Goal: Complete application form: Complete application form

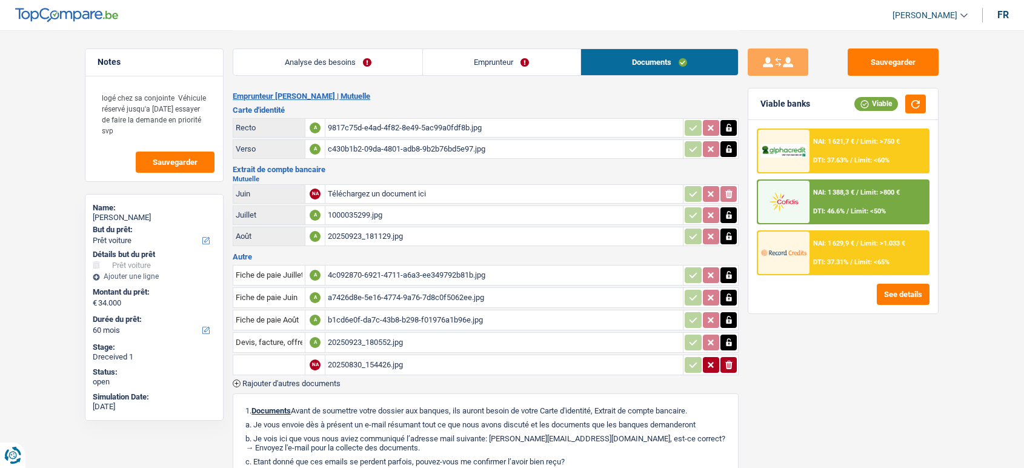
select select "car"
select select "60"
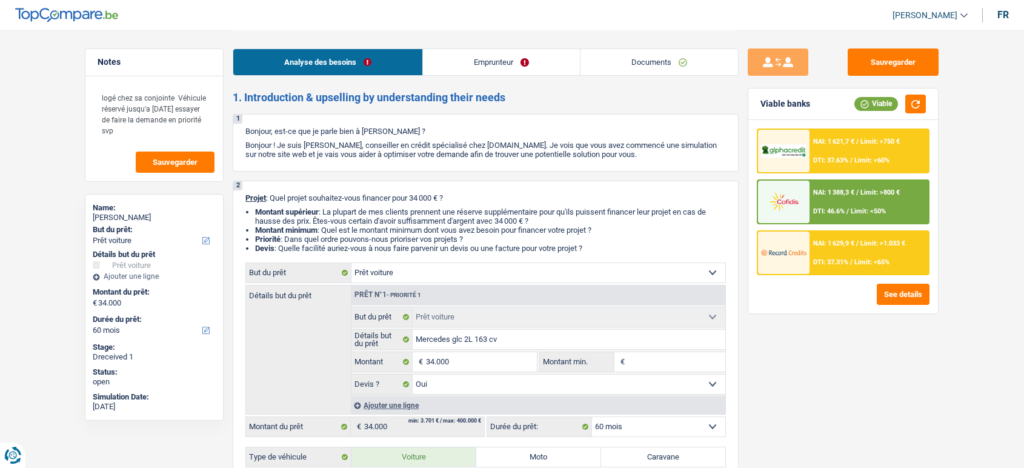
select select "car"
select select "60"
click at [639, 70] on link "Documents" at bounding box center [659, 62] width 158 height 26
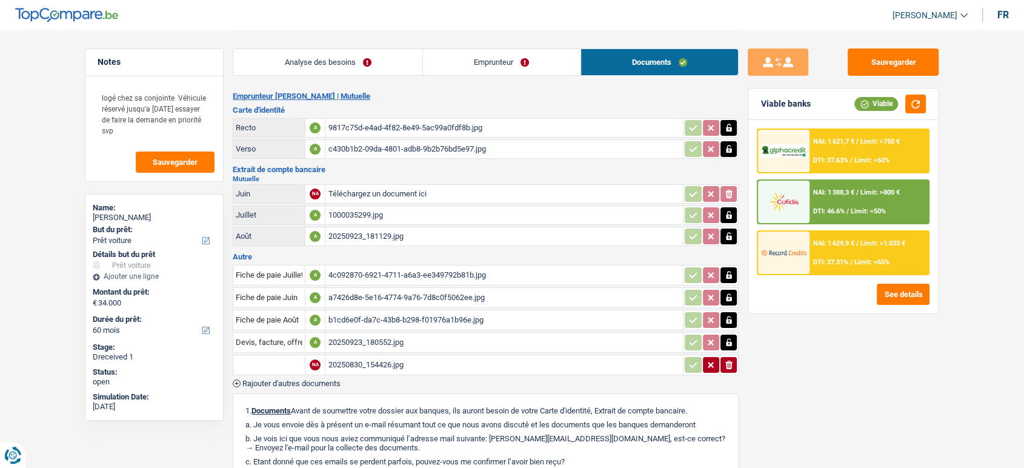
click at [379, 361] on div "20250830_154426.jpg" at bounding box center [504, 365] width 353 height 18
click at [339, 379] on span "Rajouter d'autres documents" at bounding box center [291, 383] width 98 height 8
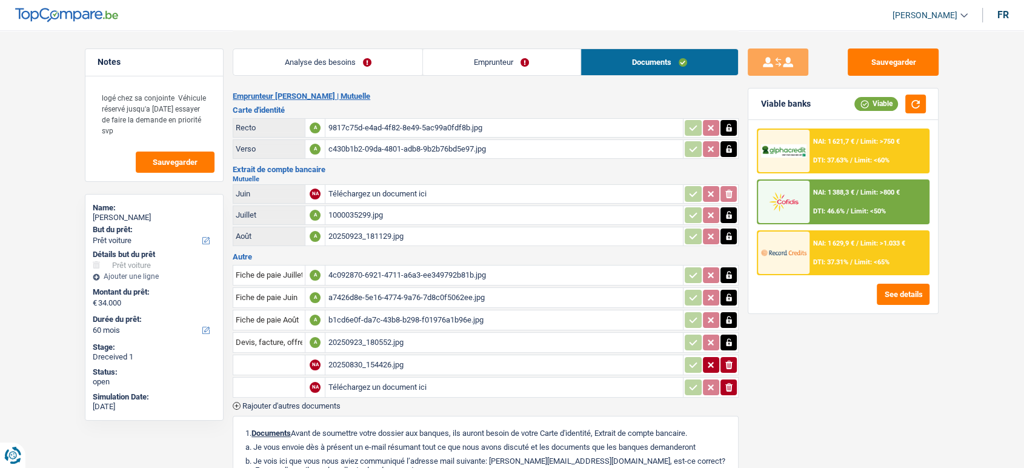
click at [371, 367] on div "20250830_154426.jpg" at bounding box center [504, 365] width 353 height 18
click at [428, 378] on input "Téléchargez un document ici" at bounding box center [504, 387] width 353 height 18
type input "C:\fakepath\1000035299.jpg"
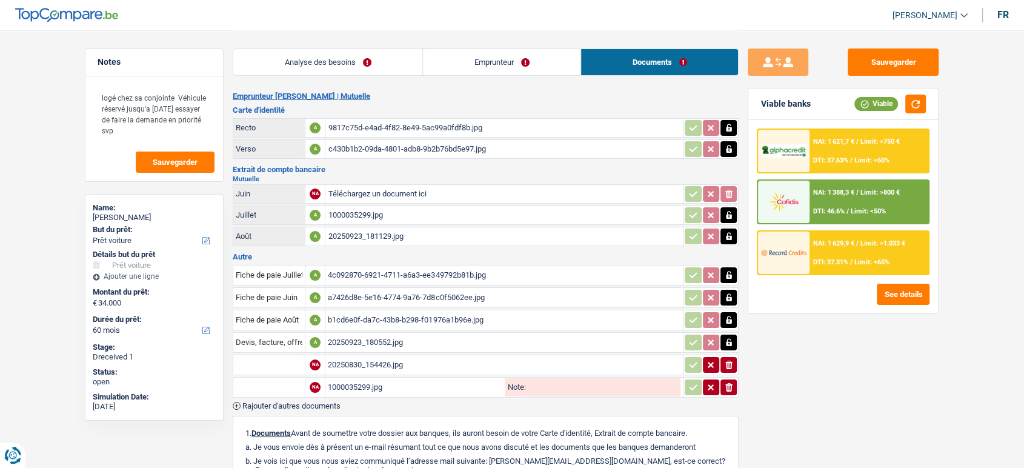
click at [268, 382] on input "text" at bounding box center [269, 386] width 67 height 19
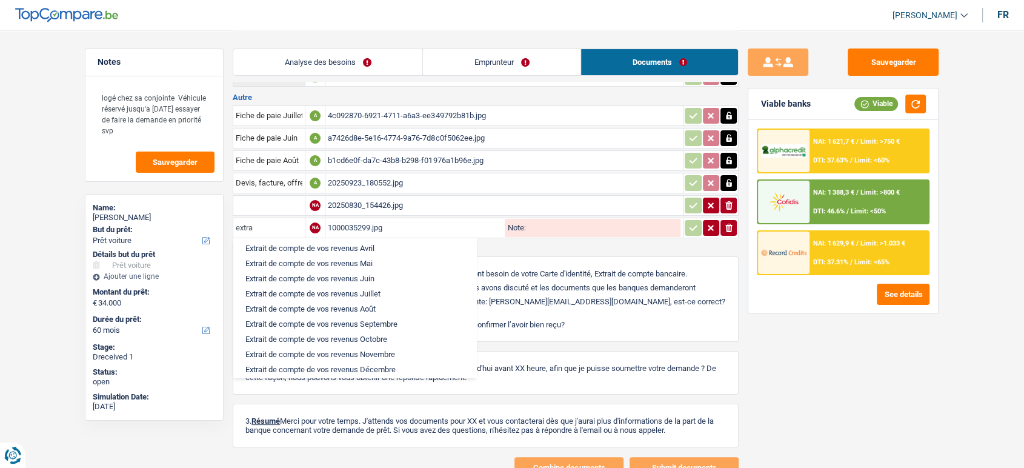
scroll to position [156, 0]
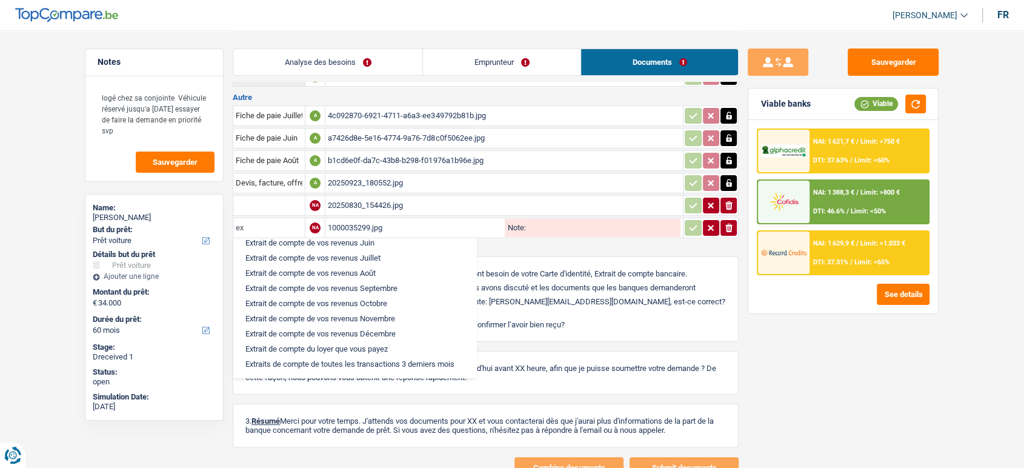
type input "e"
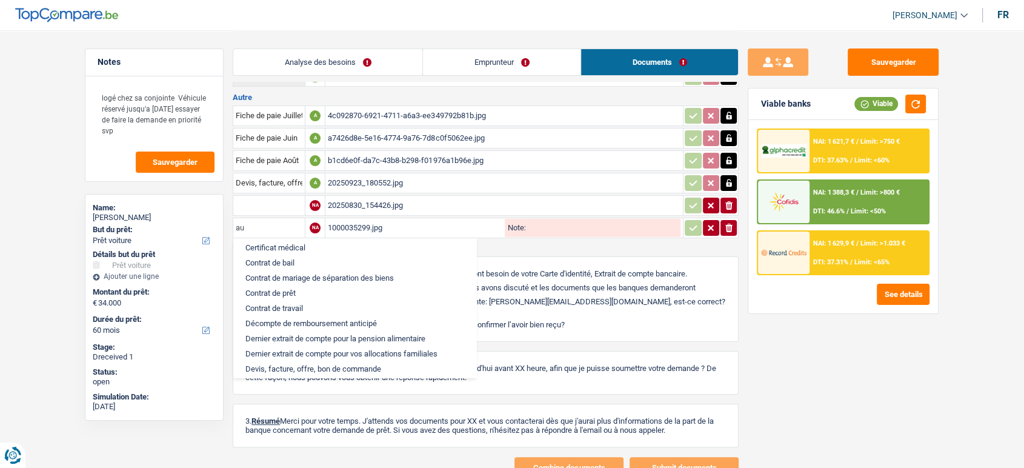
scroll to position [0, 0]
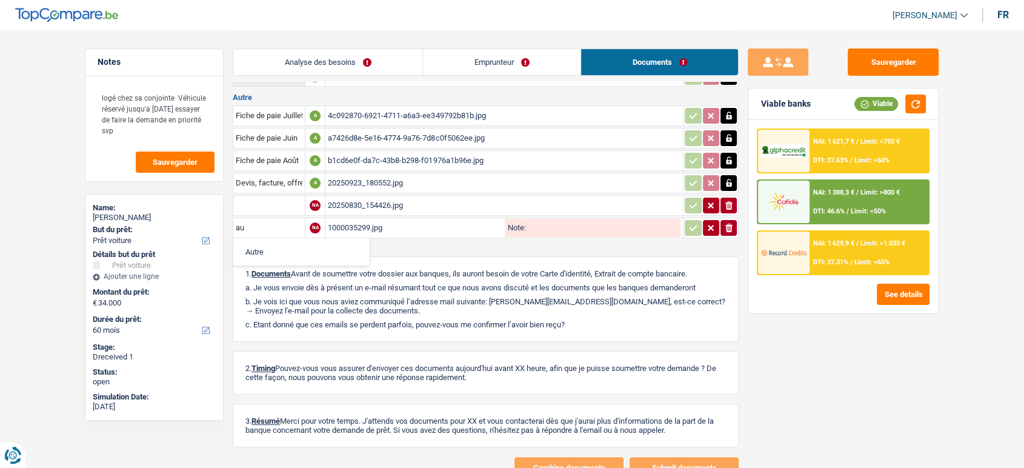
click at [290, 250] on li "Autre" at bounding box center [301, 251] width 124 height 15
type input "Autre"
click at [595, 221] on input "Note:" at bounding box center [602, 228] width 155 height 18
type input "D"
type input "Extrait de compte Août et Septembre"
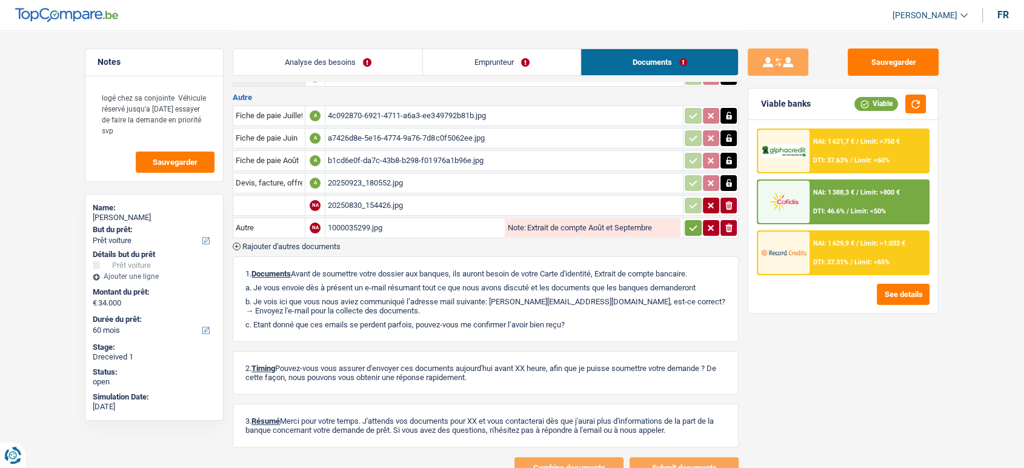
click at [690, 225] on icon "button" at bounding box center [694, 227] width 8 height 5
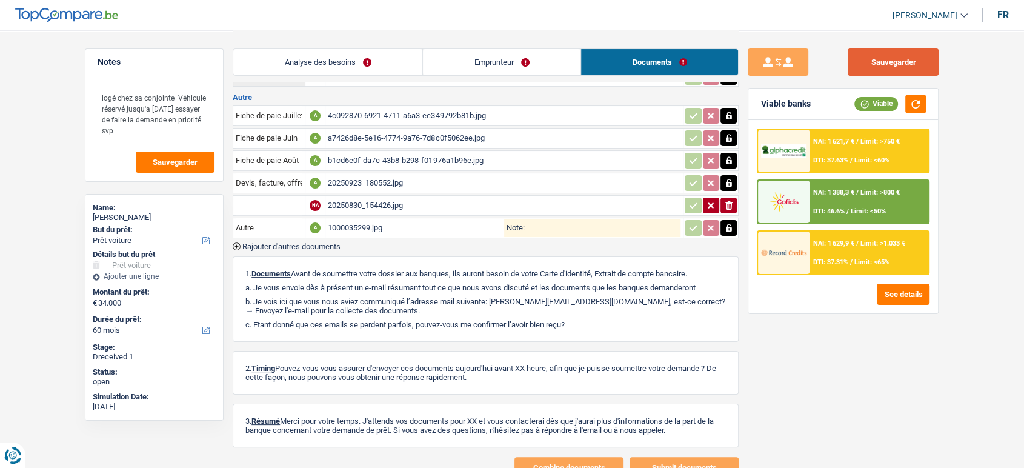
click at [903, 67] on button "Sauvegarder" at bounding box center [893, 61] width 91 height 27
click at [628, 221] on input "Note:" at bounding box center [603, 228] width 156 height 18
type input "Extrait de compte Août/Septembre"
click at [893, 58] on button "Sauvegarder" at bounding box center [893, 61] width 91 height 27
click at [869, 66] on button "Sauvegarder" at bounding box center [893, 61] width 91 height 27
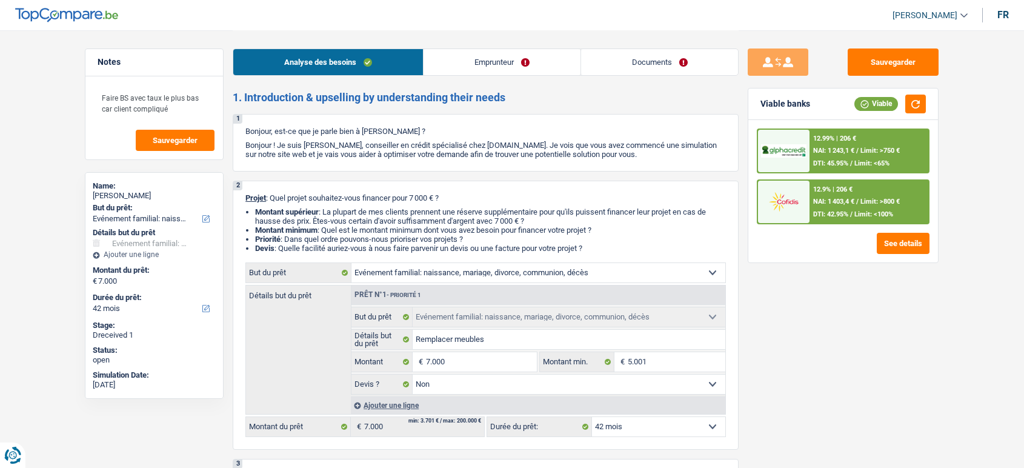
select select "familyEvent"
select select "42"
select select "familyEvent"
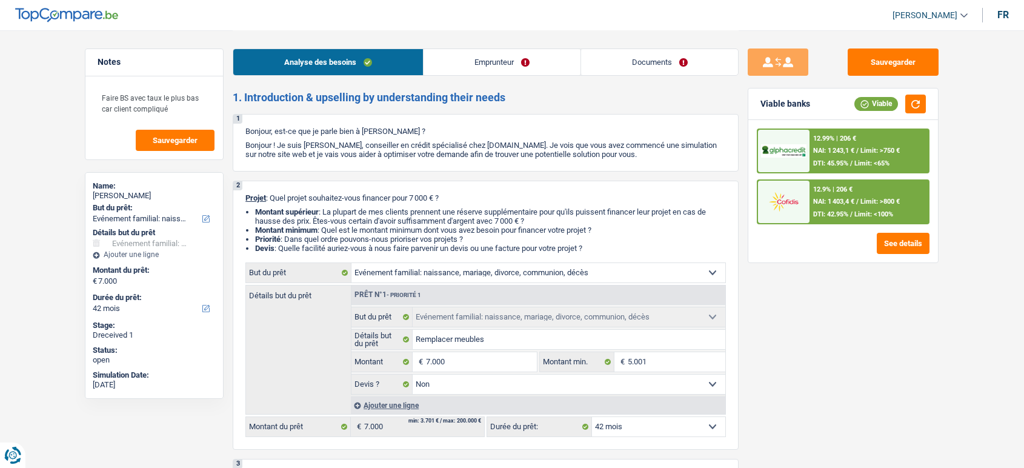
select select "false"
select select "42"
select select "publicEmployee"
select select "netSalary"
select select "mealVouchers"
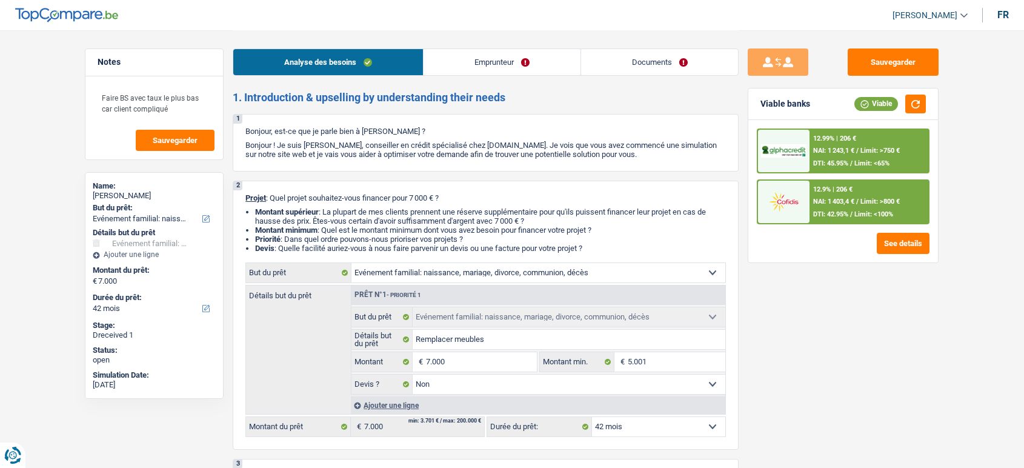
select select "ownerWithMortgage"
select select "mortgage"
select select "420"
select select "cardOrCredit"
select select "familyEvent"
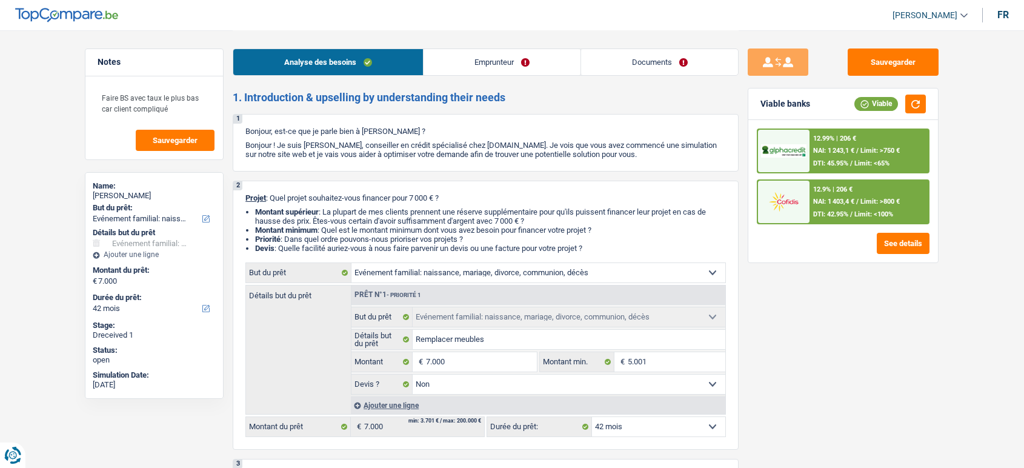
select select "familyEvent"
select select "false"
select select "42"
drag, startPoint x: 0, startPoint y: 0, endPoint x: 662, endPoint y: 78, distance: 666.8
click at [662, 78] on div "Analyse des besoins Emprunteur Documents" at bounding box center [486, 56] width 506 height 52
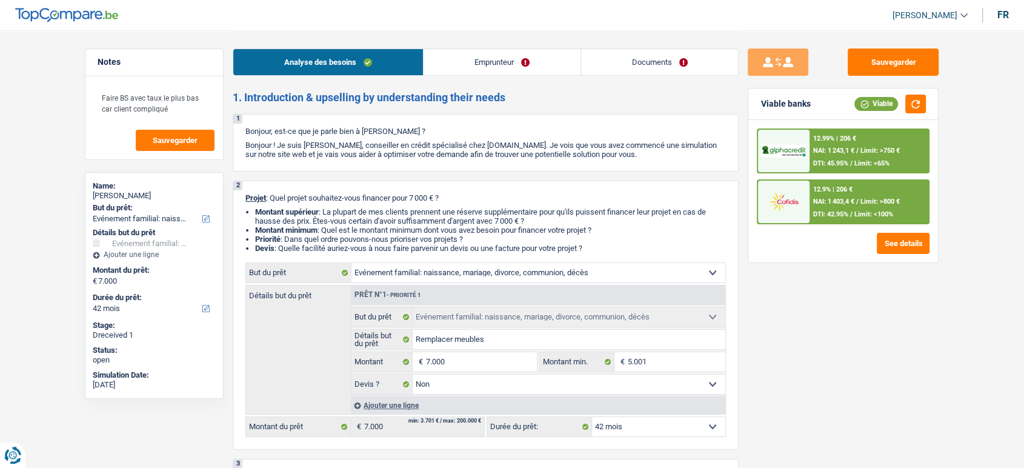
click at [660, 61] on link "Documents" at bounding box center [660, 62] width 158 height 26
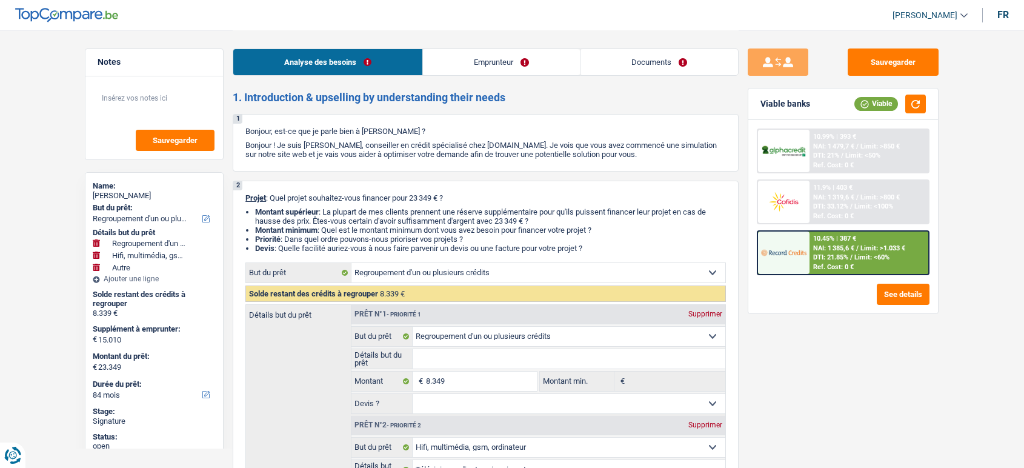
select select "refinancing"
select select "tech"
select select "other"
select select "84"
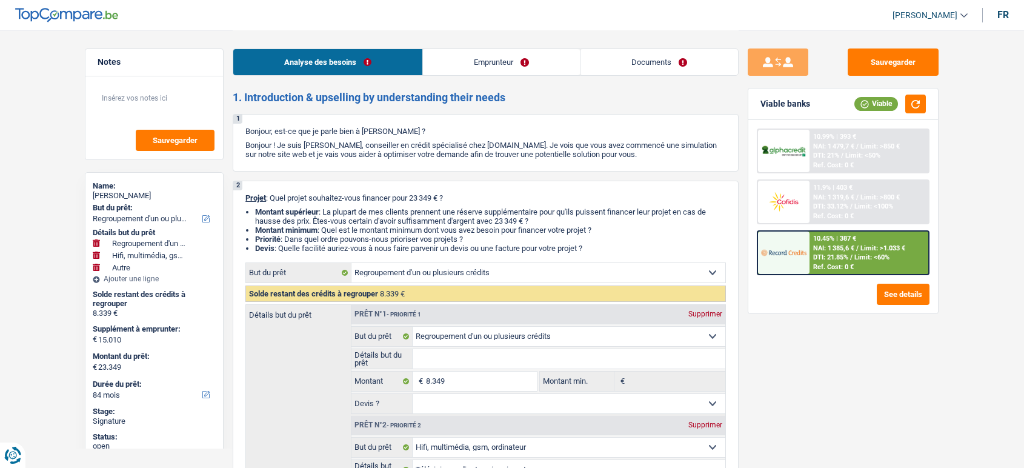
select select "refinancing"
select select "tech"
select select "false"
select select "other"
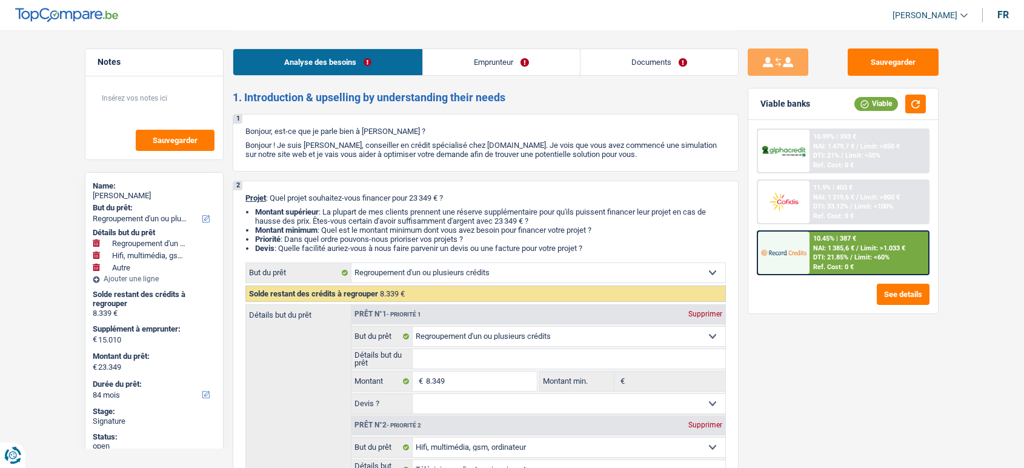
select select "false"
select select "84"
select select "unemployed"
select select "unemployment"
select select "alimony"
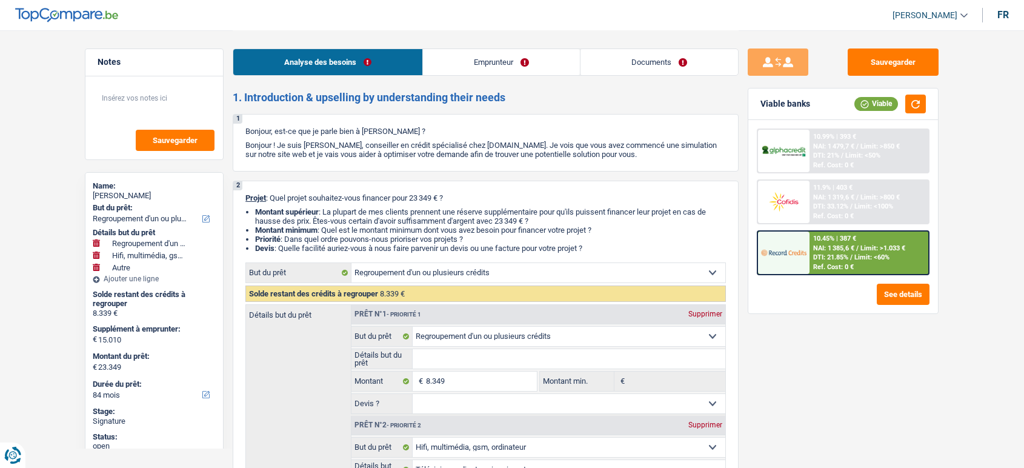
select select "liveWithParents"
select select "cardOrCredit"
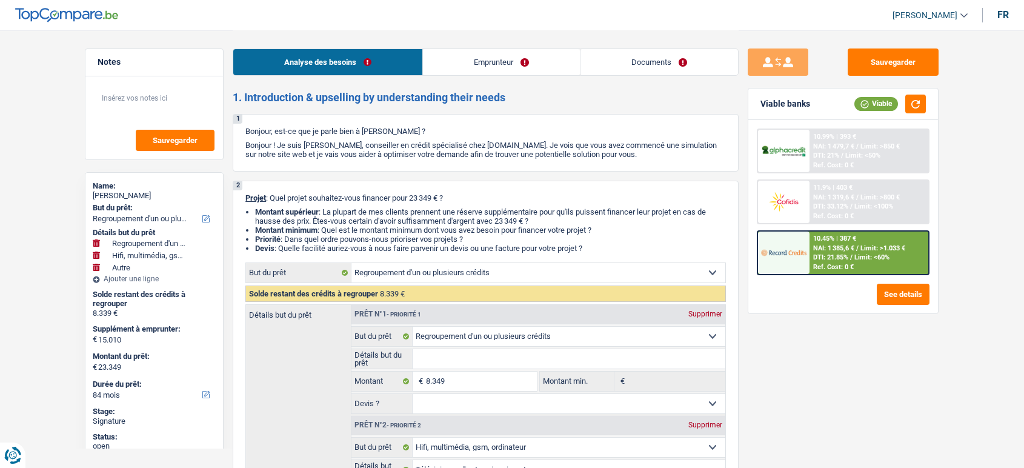
select select "refinancing"
select select "tech"
select select "false"
select select "other"
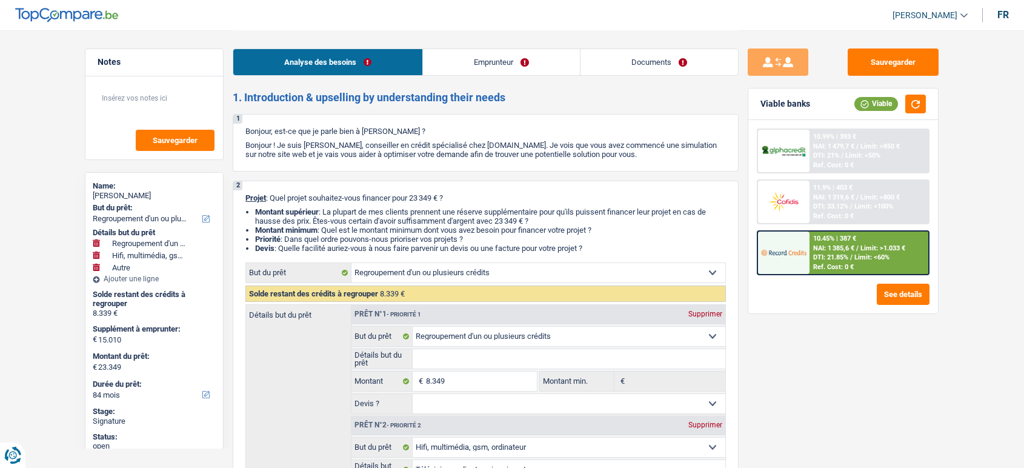
select select "false"
select select "84"
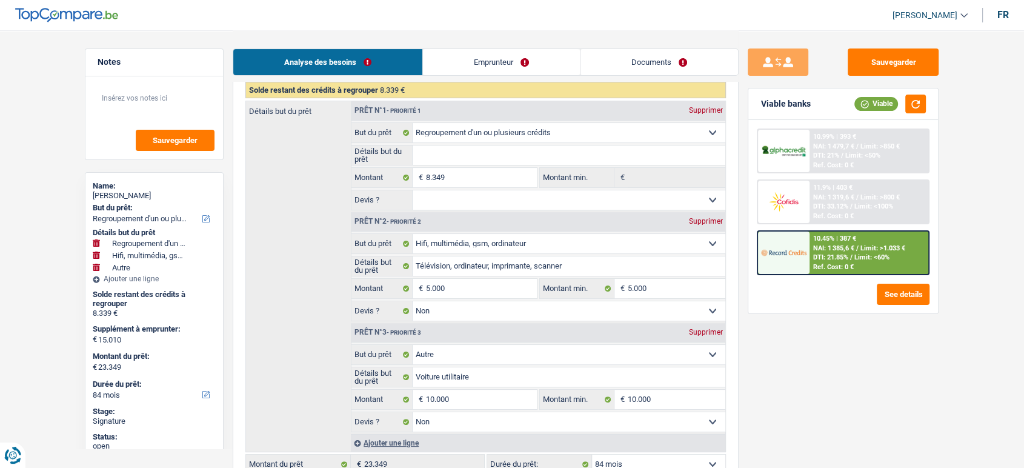
scroll to position [204, 0]
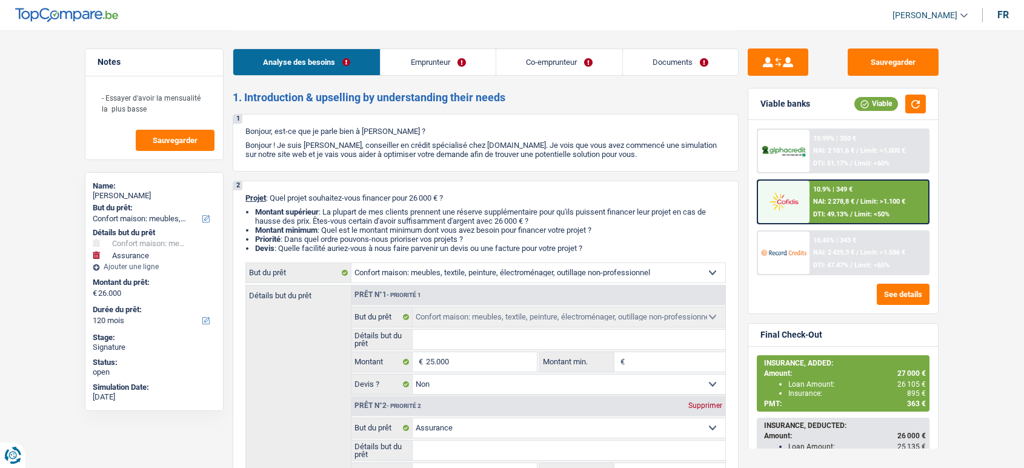
select select "household"
select select "insurance"
select select "120"
select select "household"
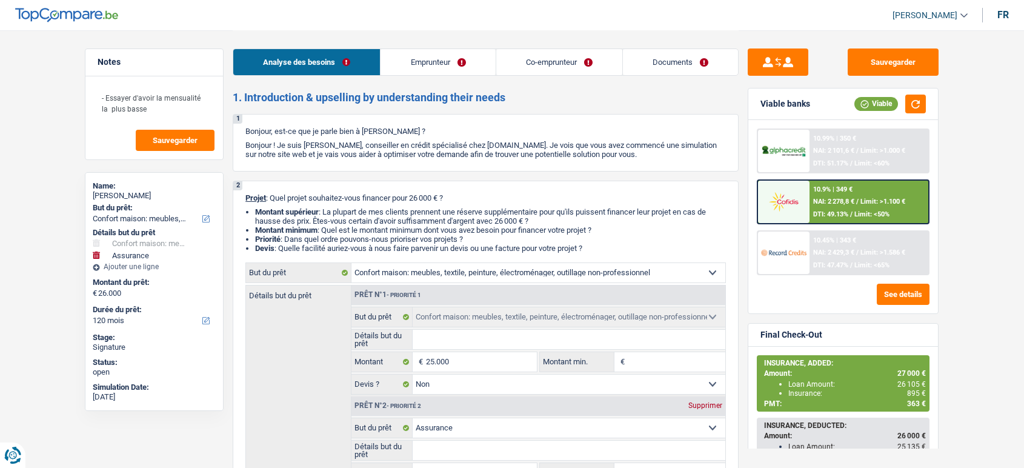
select select "household"
select select "false"
select select "insurance"
select select "120"
select select "publicEmployee"
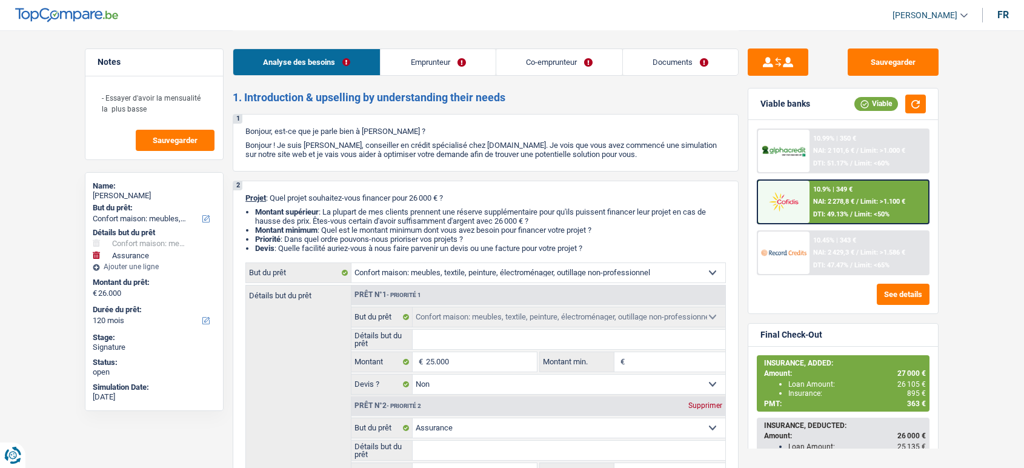
select select "worker"
select select "netSalary"
select select "mealVouchers"
select select "familyAllowances"
select select "netSalary"
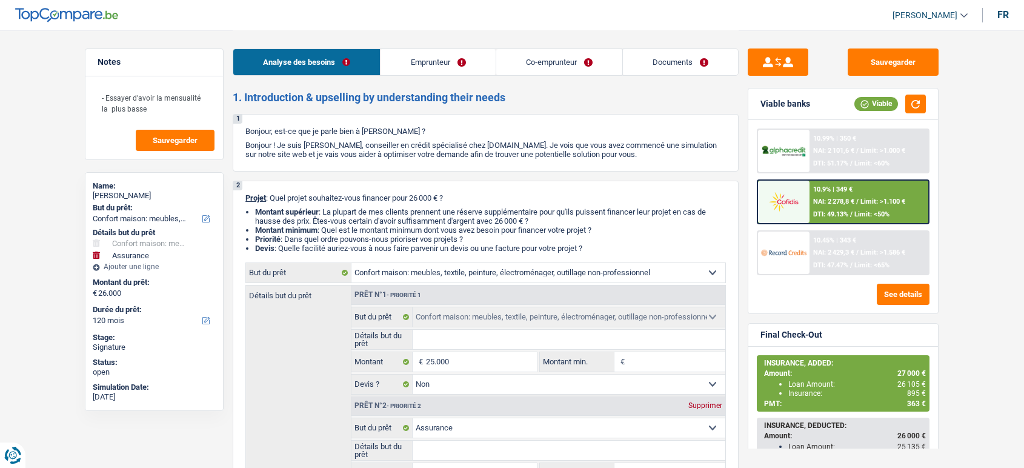
select select "familyAllowances"
select select "rents"
select select "personalLoan"
select select "loanRepayment"
select select "120"
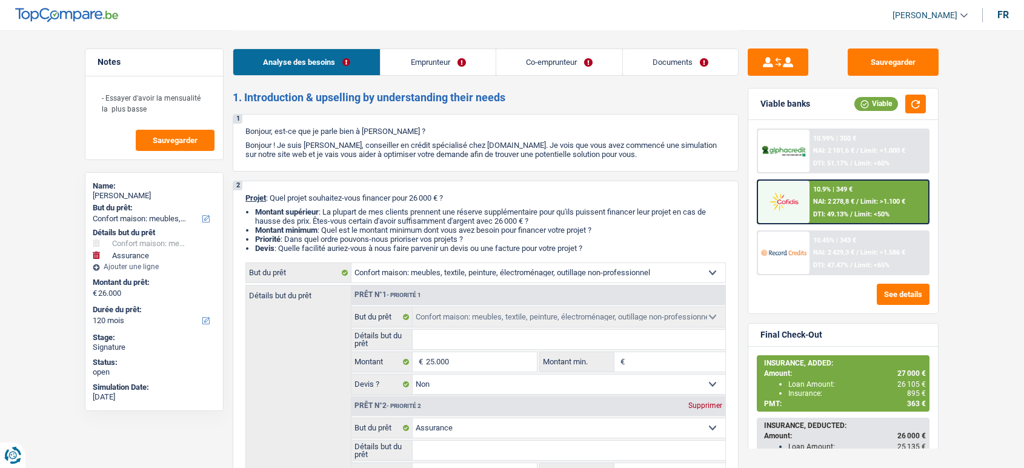
select select "household"
select select "false"
select select "insurance"
select select "120"
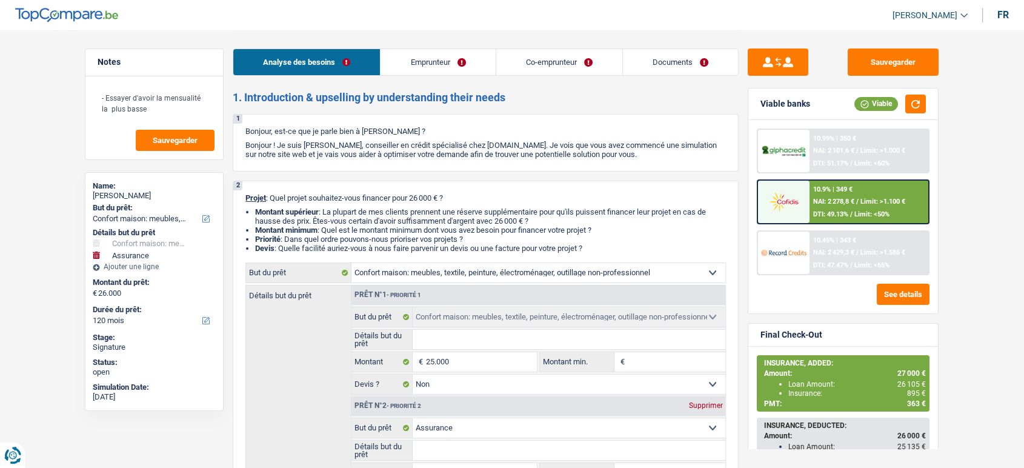
click at [703, 65] on link "Documents" at bounding box center [680, 62] width 115 height 26
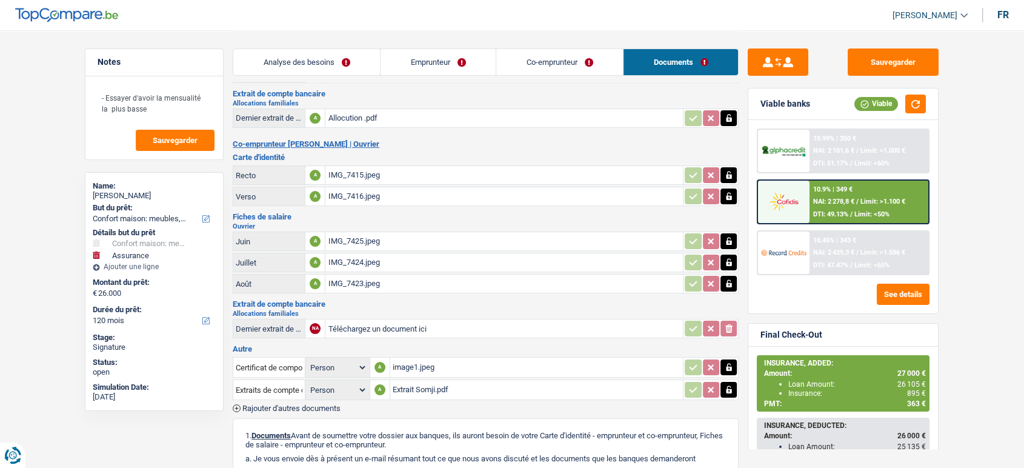
scroll to position [165, 0]
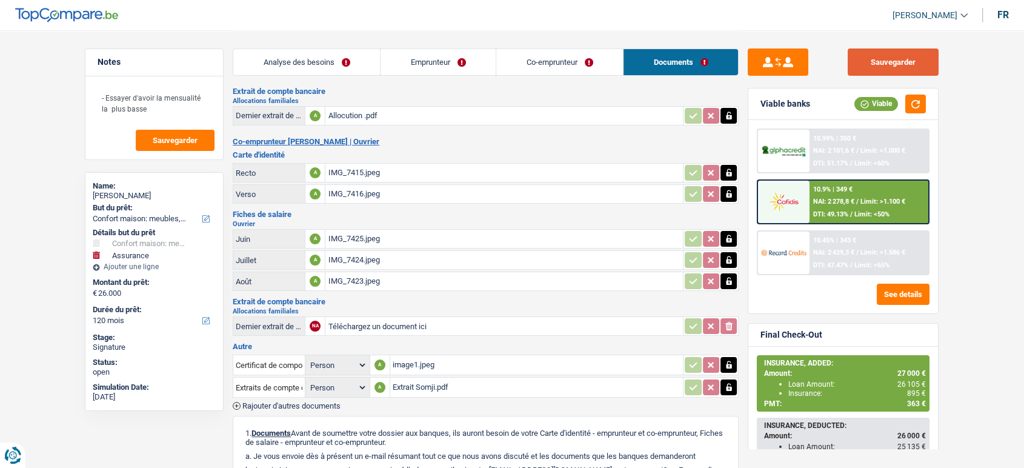
click at [882, 54] on button "Sauvegarder" at bounding box center [893, 61] width 91 height 27
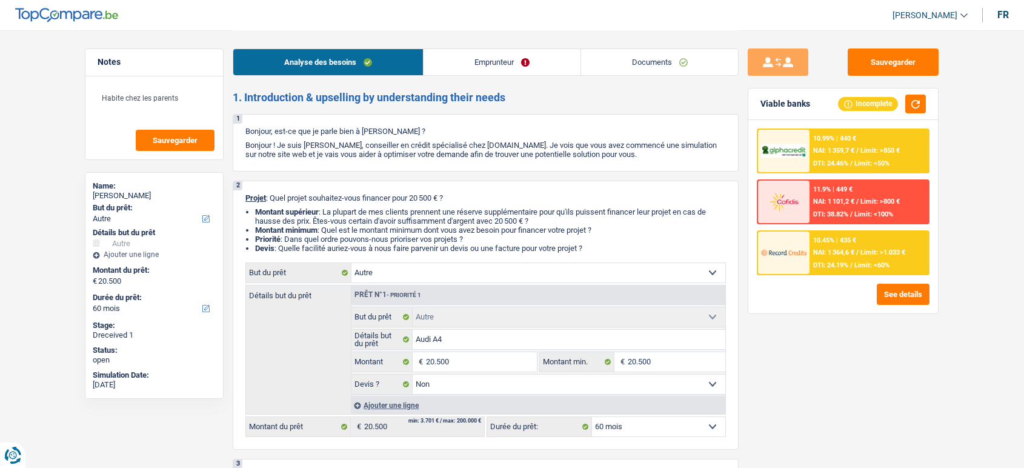
select select "other"
select select "60"
select select "other"
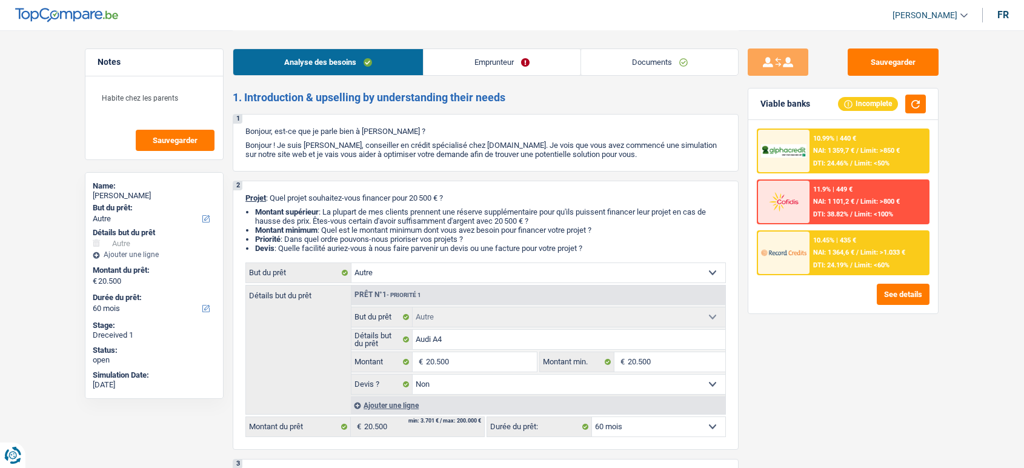
select select "false"
select select "60"
select select "independent"
select select "netSalary"
select select "liveWithParents"
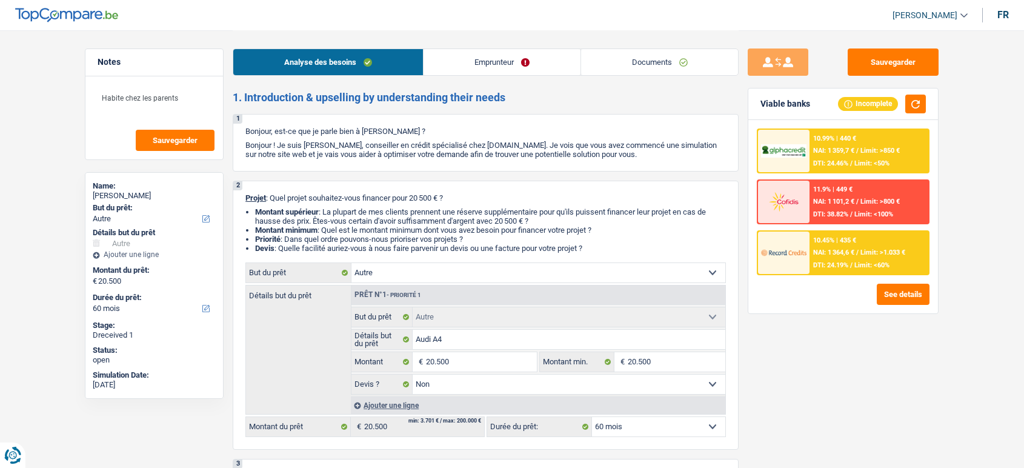
select select "other"
select select "false"
select select "60"
click at [648, 62] on link "Documents" at bounding box center [660, 62] width 158 height 26
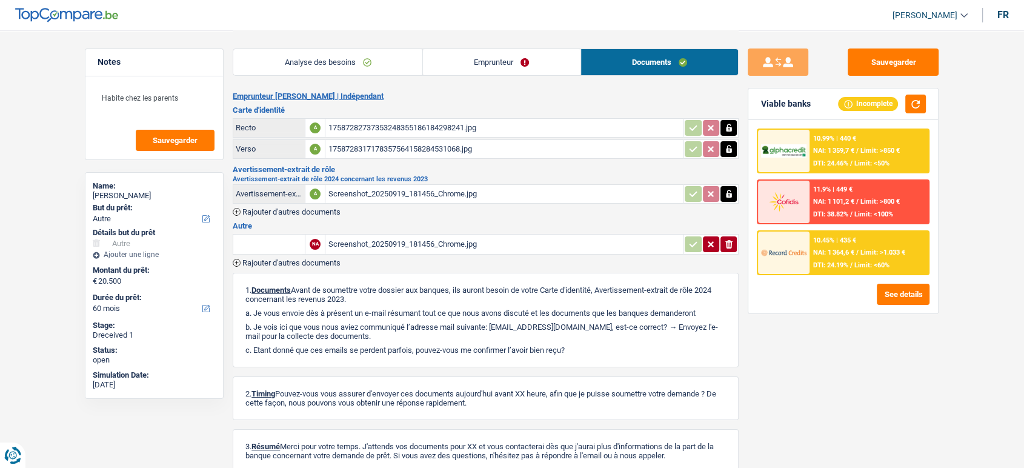
click at [321, 259] on span "Rajouter d'autres documents" at bounding box center [291, 263] width 98 height 8
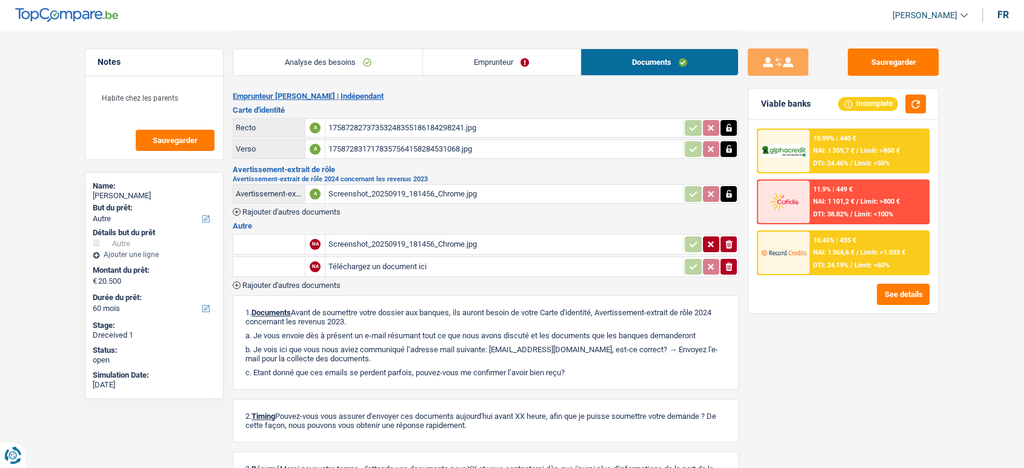
click at [365, 268] on input "Téléchargez un document ici" at bounding box center [504, 267] width 353 height 18
type input "C:\fakepath\Avertissement-extrait de rôle 2024.pdf"
click at [264, 262] on input "text" at bounding box center [269, 266] width 67 height 19
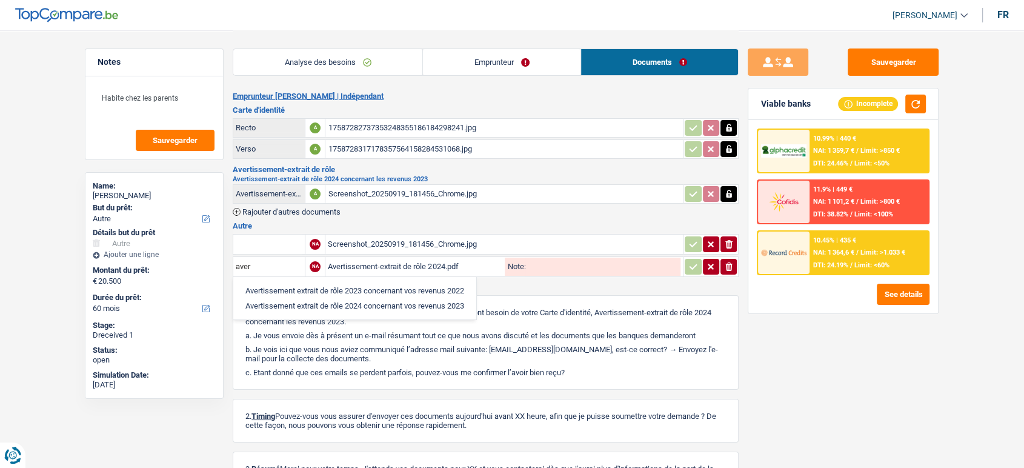
click at [320, 301] on li "Avertissement extrait de rôle 2024 concernant vos revenus 2023" at bounding box center [354, 305] width 231 height 15
type input "Avertissement extrait de rôle 2024 concernant vos revenus 2023"
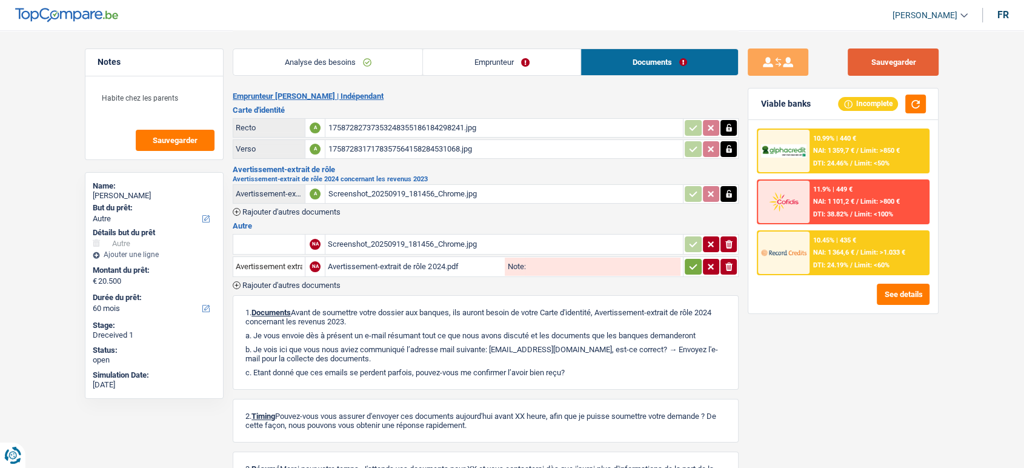
click at [876, 56] on button "Sauvegarder" at bounding box center [893, 61] width 91 height 27
click at [691, 270] on icon "button" at bounding box center [693, 267] width 10 height 12
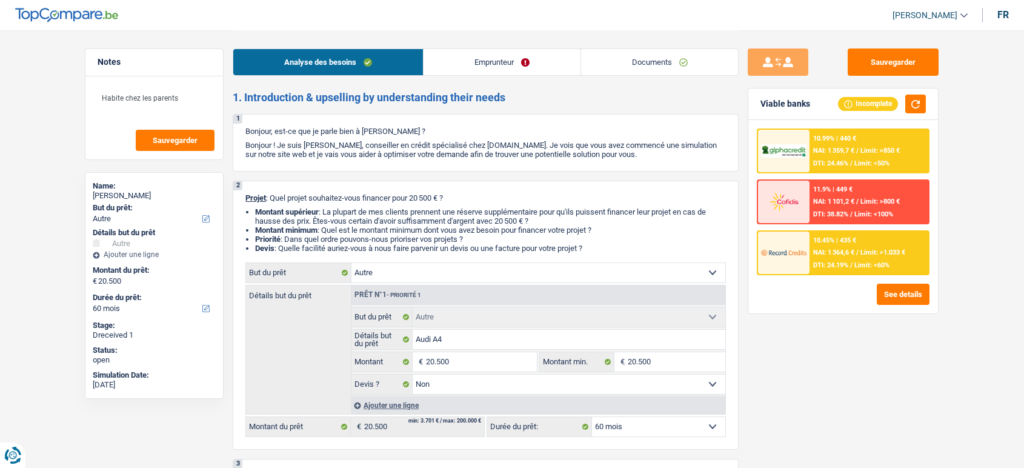
select select "other"
select select "60"
click at [638, 58] on link "Documents" at bounding box center [660, 62] width 158 height 26
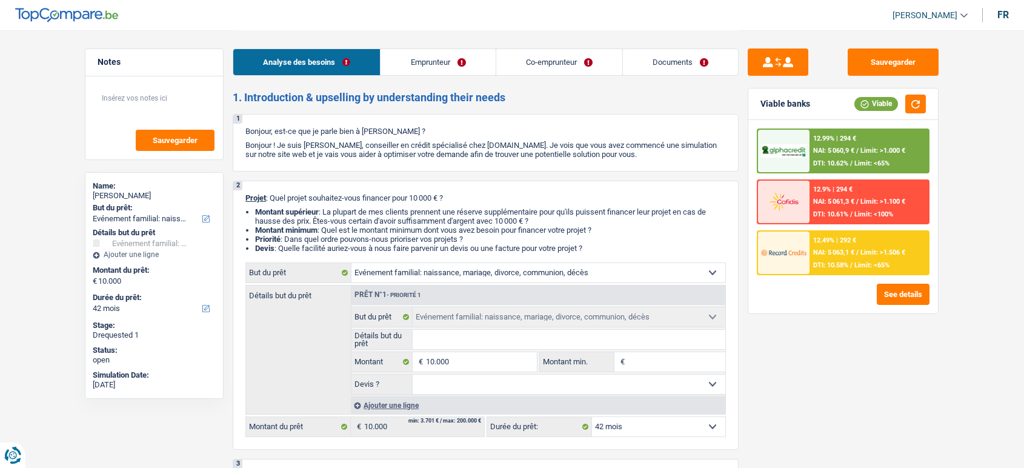
select select "familyEvent"
select select "42"
click at [658, 67] on link "Documents" at bounding box center [680, 62] width 115 height 26
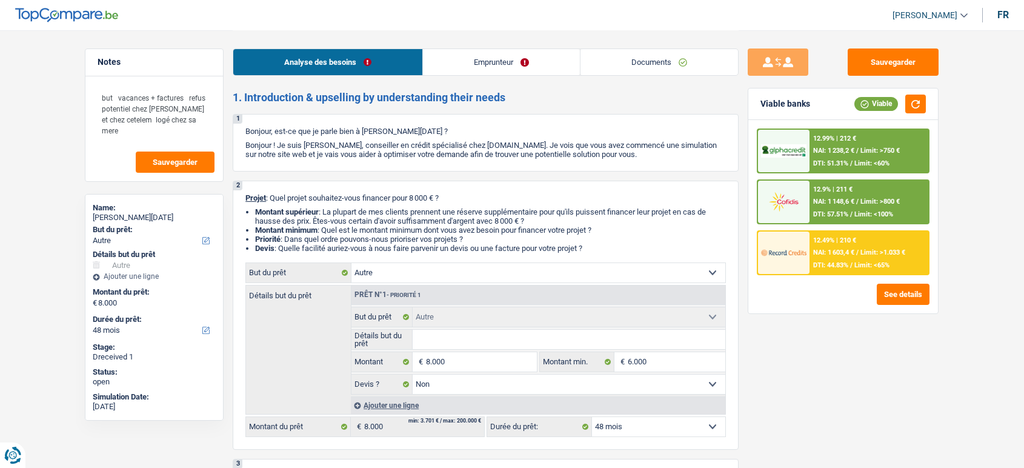
select select "other"
select select "48"
select select "other"
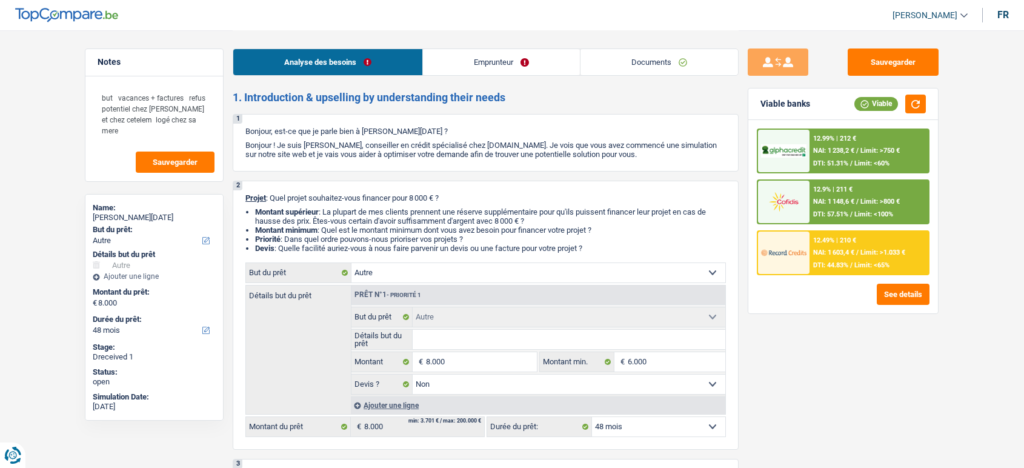
select select "false"
select select "48"
select select "privateEmployee"
select select "netSalary"
select select "mealVouchers"
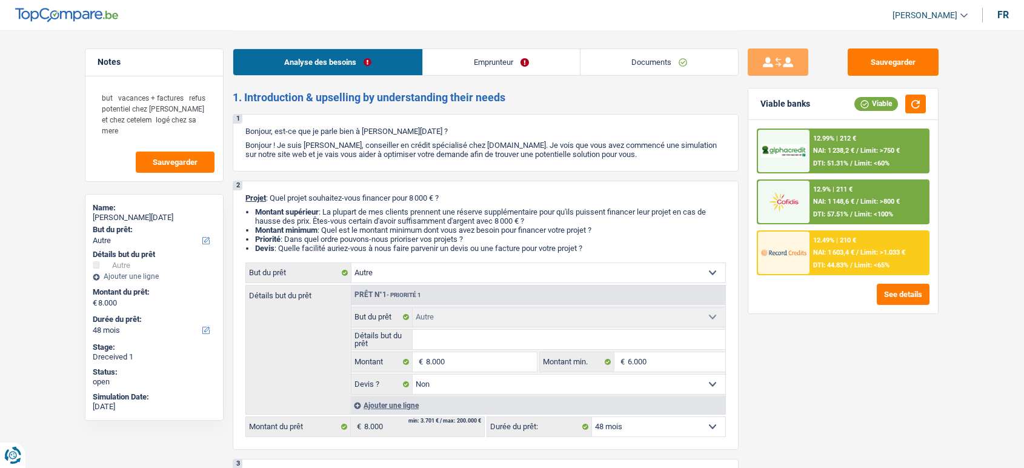
select select "liveWithParents"
select select "carLoan"
select select "84"
select select "creditConsolidation"
select select "144"
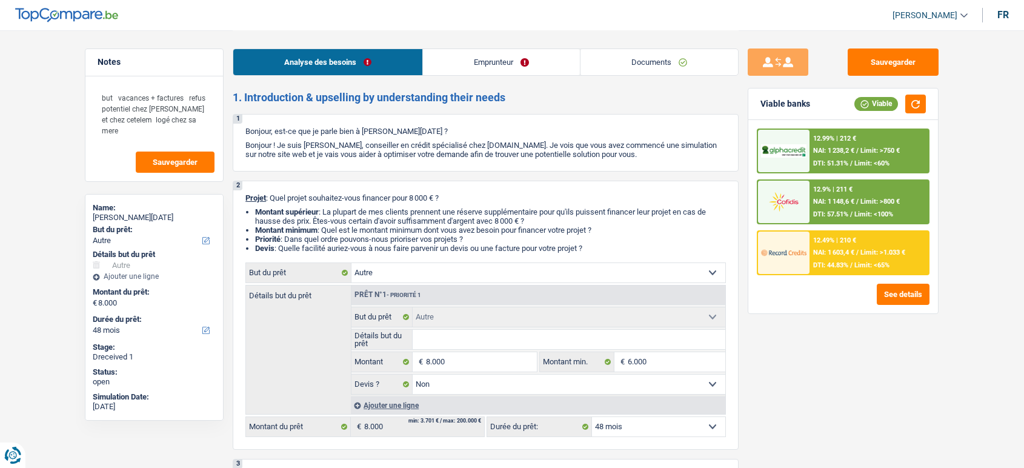
select select "cardOrCredit"
select select "other"
select select "false"
select select "48"
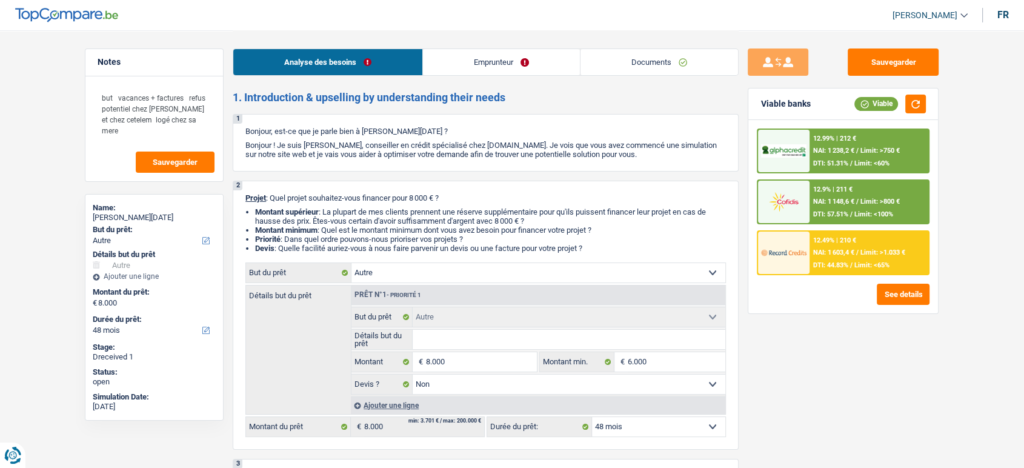
click at [633, 65] on link "Documents" at bounding box center [659, 62] width 158 height 26
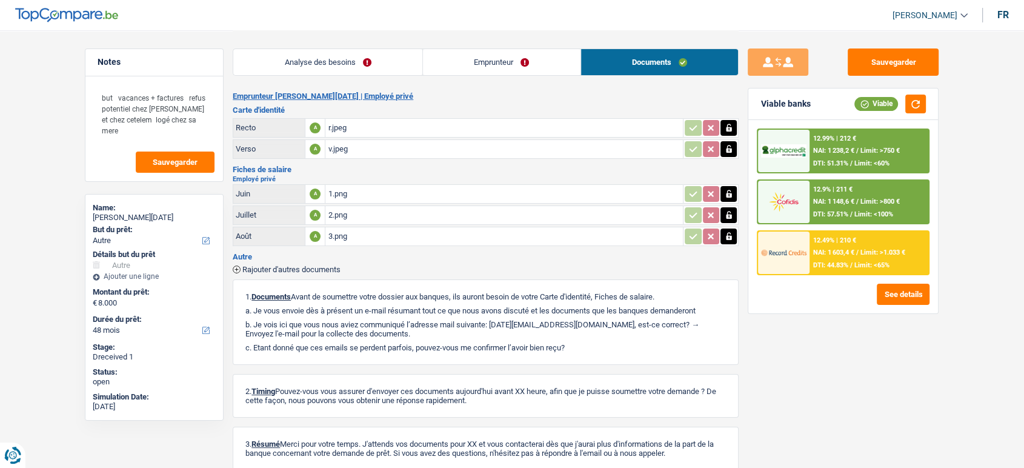
click at [334, 265] on span "Rajouter d'autres documents" at bounding box center [291, 269] width 98 height 8
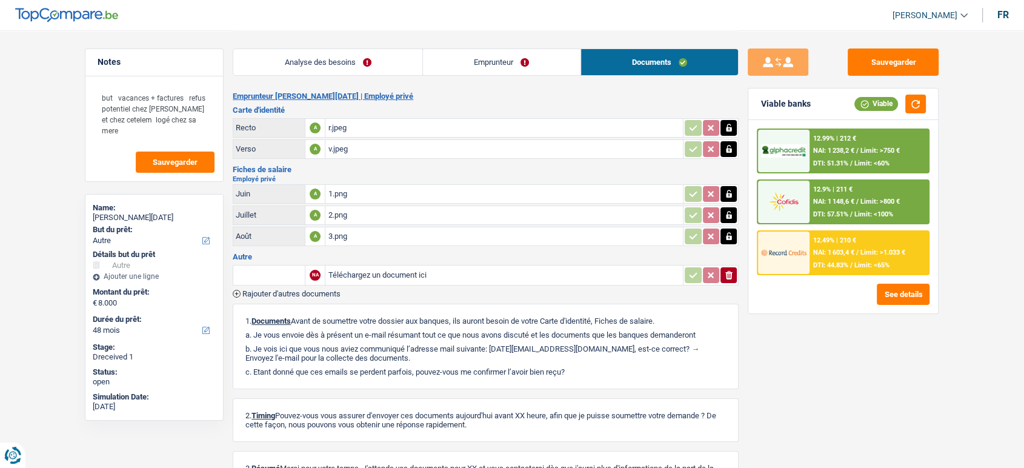
click at [326, 290] on span "Rajouter d'autres documents" at bounding box center [291, 294] width 98 height 8
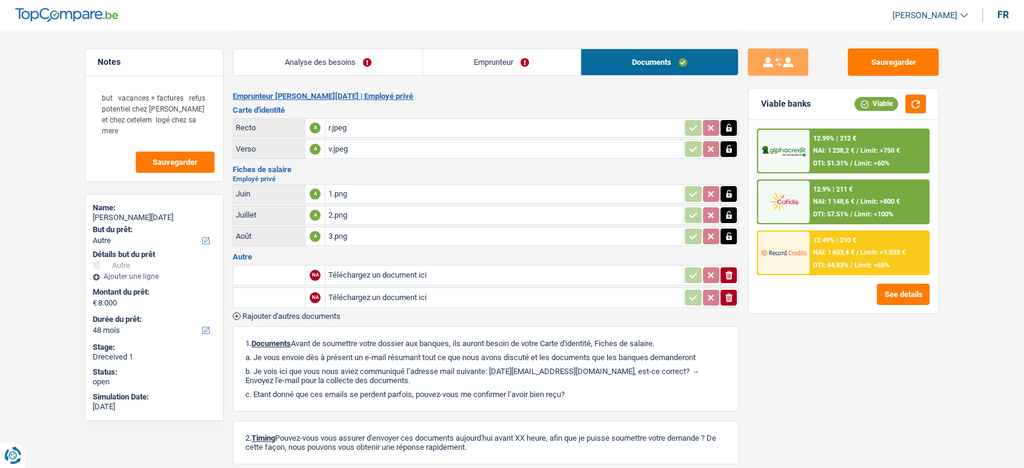
click at [326, 312] on span "Rajouter d'autres documents" at bounding box center [291, 316] width 98 height 8
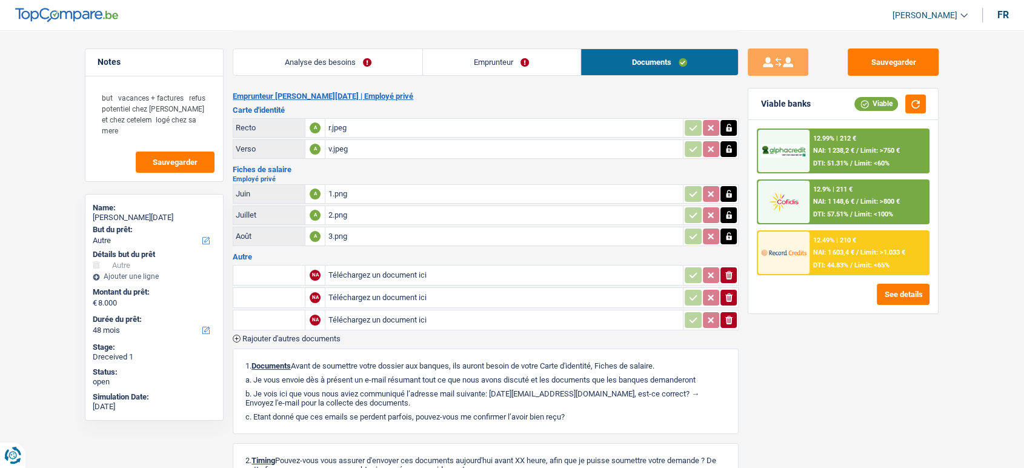
click at [276, 280] on input "text" at bounding box center [269, 274] width 67 height 19
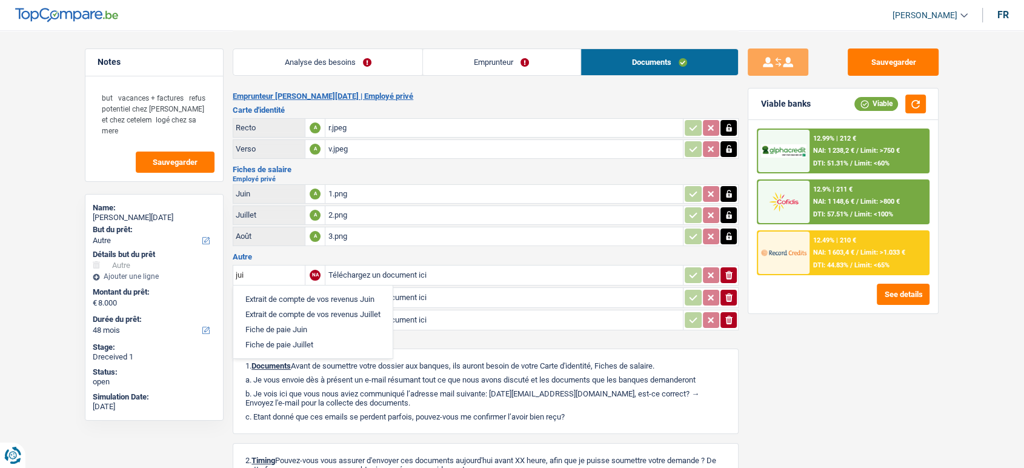
click at [295, 327] on li "Fiche de paie Juin" at bounding box center [312, 329] width 147 height 15
type input "Fiche de paie Juin"
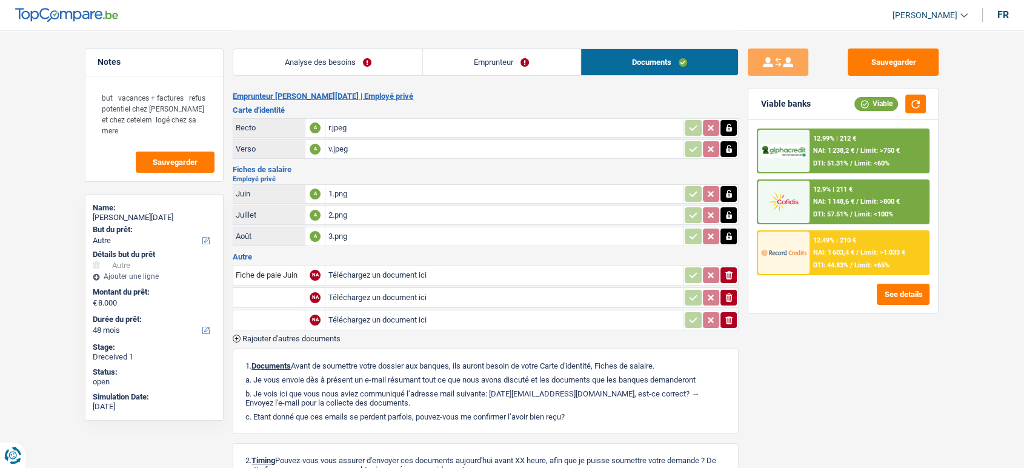
click at [271, 296] on input "text" at bounding box center [269, 297] width 67 height 19
click at [286, 319] on li "Extrait de compte de vos revenus Juillet" at bounding box center [312, 321] width 147 height 15
click at [262, 288] on input "Extrait de compte de vos revenus Juillet" at bounding box center [269, 297] width 67 height 19
click at [274, 325] on li "Extrait de compte de vos revenus Juillet" at bounding box center [312, 321] width 147 height 15
click at [270, 293] on input "Extrait de compte de vos revenus Juillet" at bounding box center [269, 297] width 67 height 19
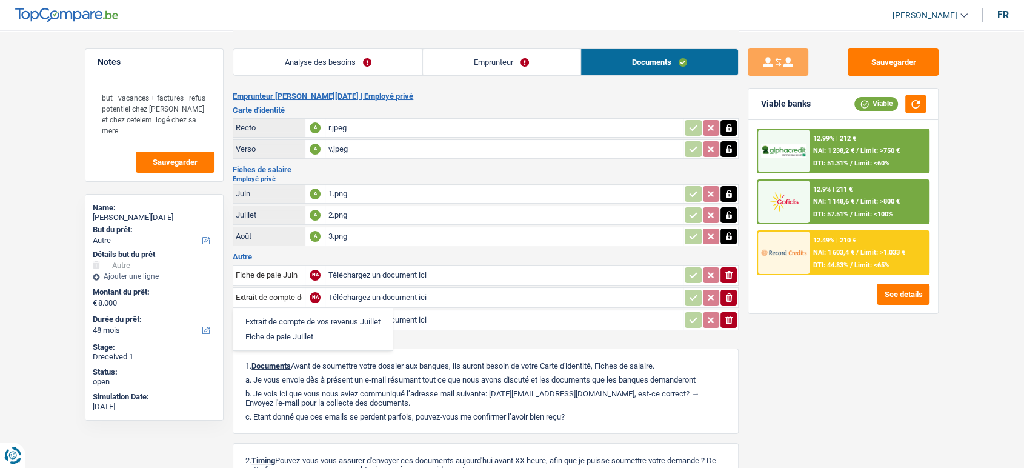
click at [276, 336] on li "Fiche de paie Juillet" at bounding box center [312, 336] width 147 height 15
type input "Fiche de paie Juillet"
click at [263, 310] on input "text" at bounding box center [269, 319] width 67 height 19
click at [293, 359] on li "Fiche de paie Août" at bounding box center [310, 358] width 142 height 15
type input "Fiche de paie Août"
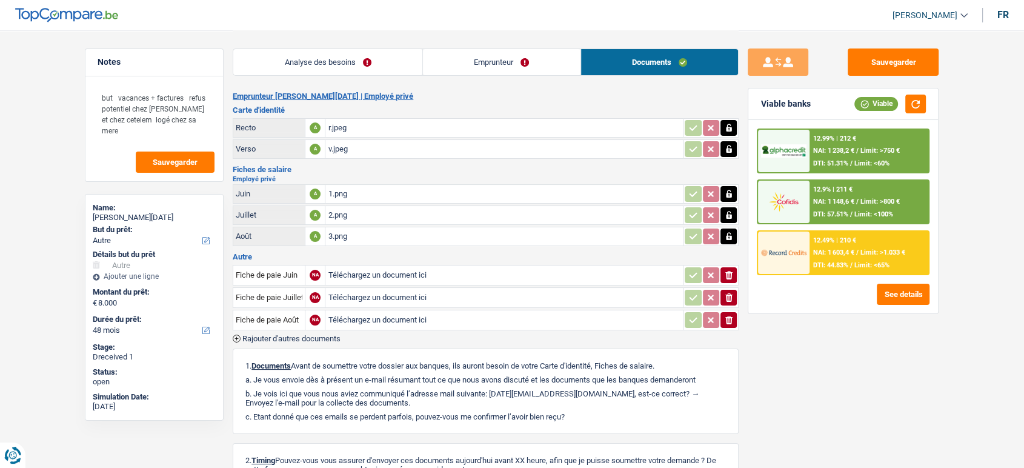
click at [417, 272] on input "Téléchargez un document ici" at bounding box center [504, 275] width 353 height 18
type input "C:\fakepath\PR201W_9c3167d2-d214-4cd3-a6fa-f4c78df28b8d.pdf"
click at [368, 316] on input "Téléchargez un document ici" at bounding box center [504, 320] width 353 height 18
type input "C:\fakepath\Raja AOUT.pdf"
click at [465, 296] on input "Téléchargez un document ici" at bounding box center [504, 297] width 353 height 18
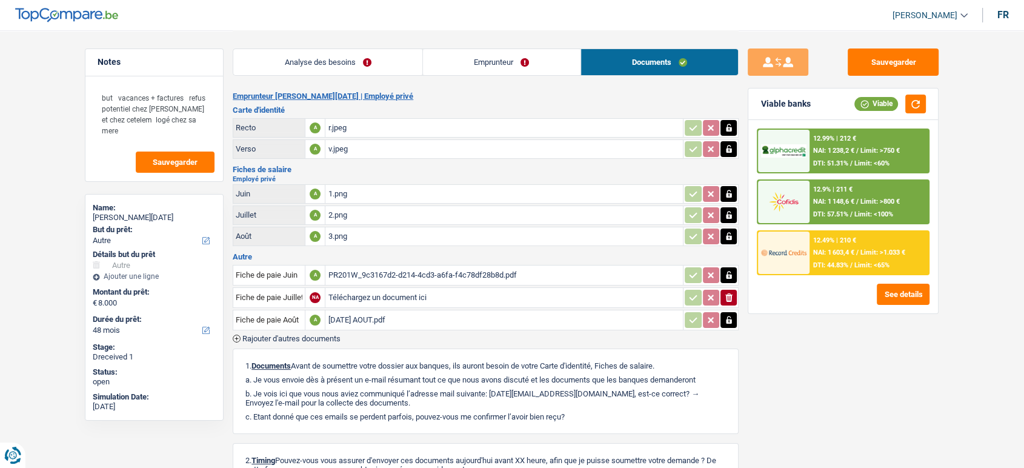
type input "C:\fakepath\Raja JUILLET.pdf"
click at [895, 62] on button "Sauvegarder" at bounding box center [893, 61] width 91 height 27
click at [903, 68] on button "Sauvegarder" at bounding box center [893, 61] width 91 height 27
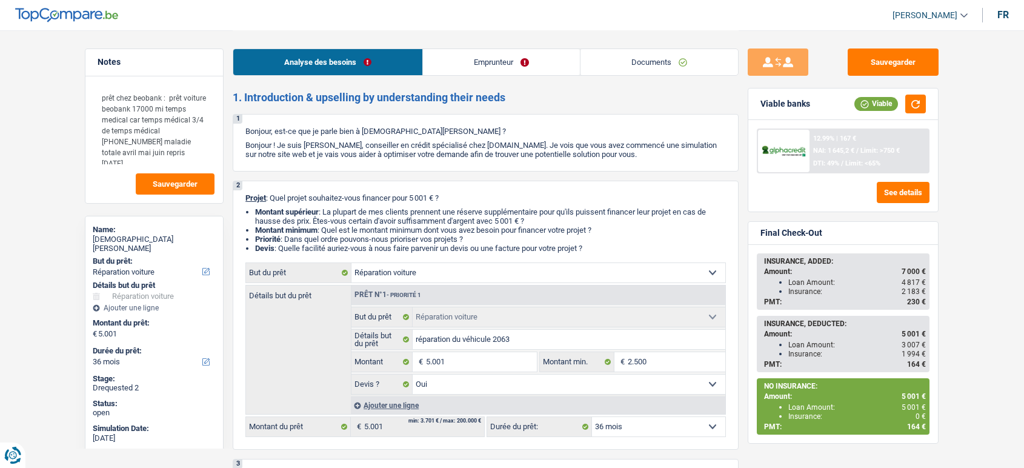
select select "carRepair"
select select "36"
select select "carRepair"
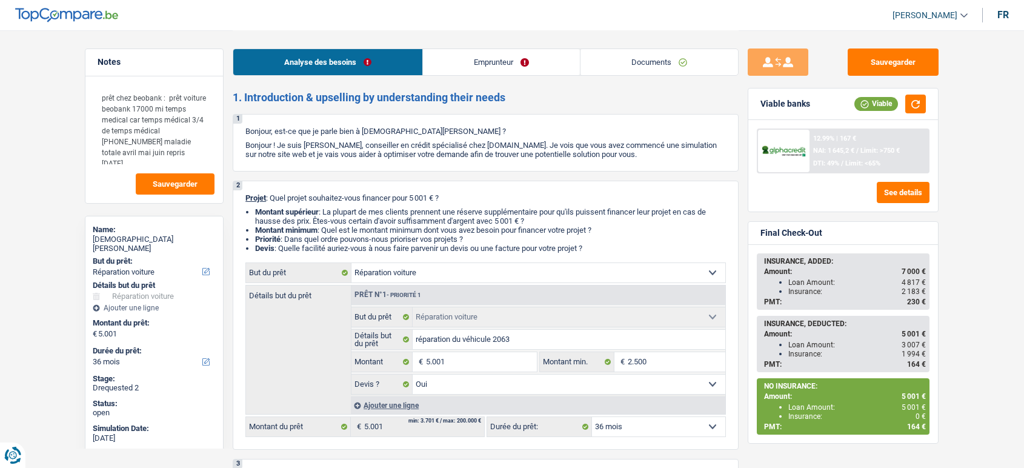
select select "yes"
select select "36"
select select "privateEmployee"
select select "netSalary"
select select "mutualityIndemnity"
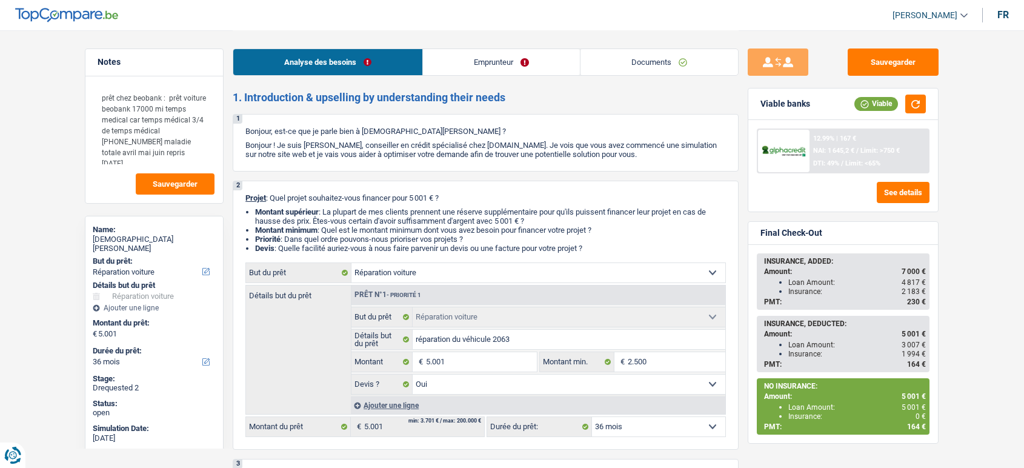
select select "mealVouchers"
select select "ownerWithMortgage"
select select "mortgage"
select select "240"
select select "carLoan"
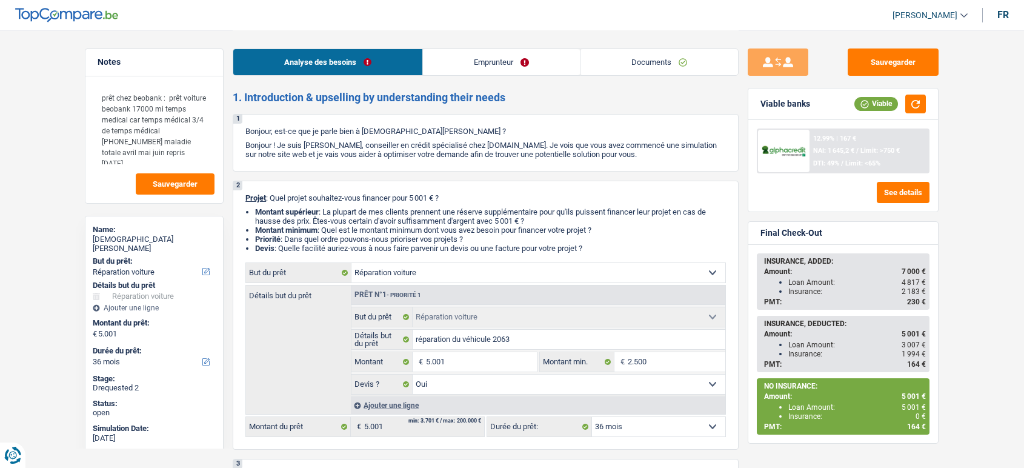
select select "84"
select select "personalLoan"
select select "other"
select select "24"
select select "carRepair"
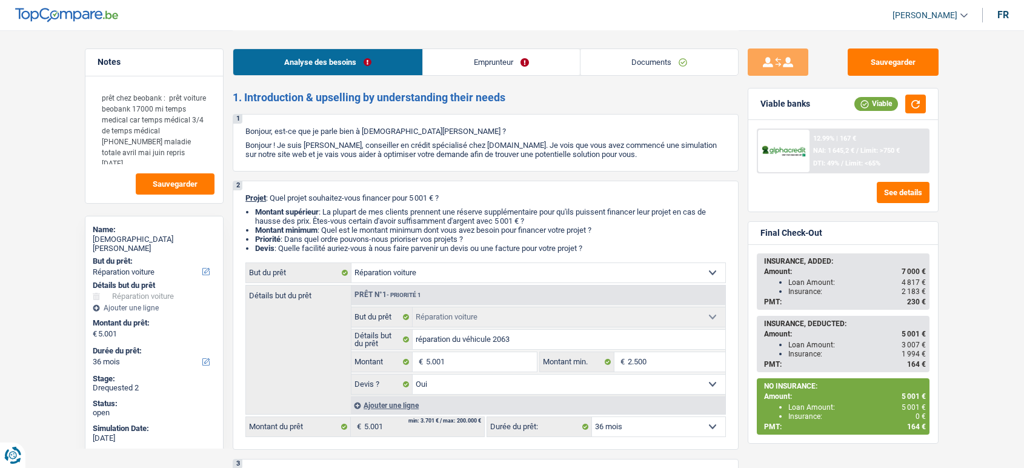
select select "carRepair"
select select "yes"
select select "36"
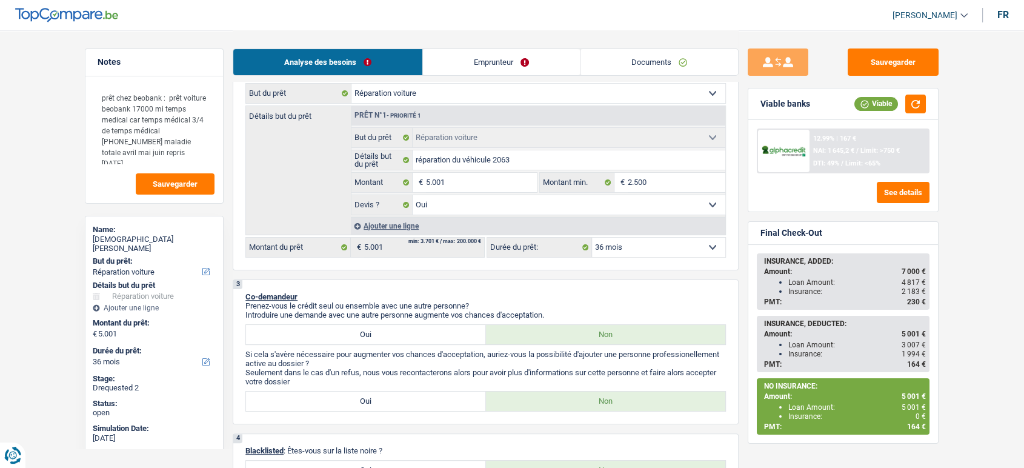
scroll to position [98, 0]
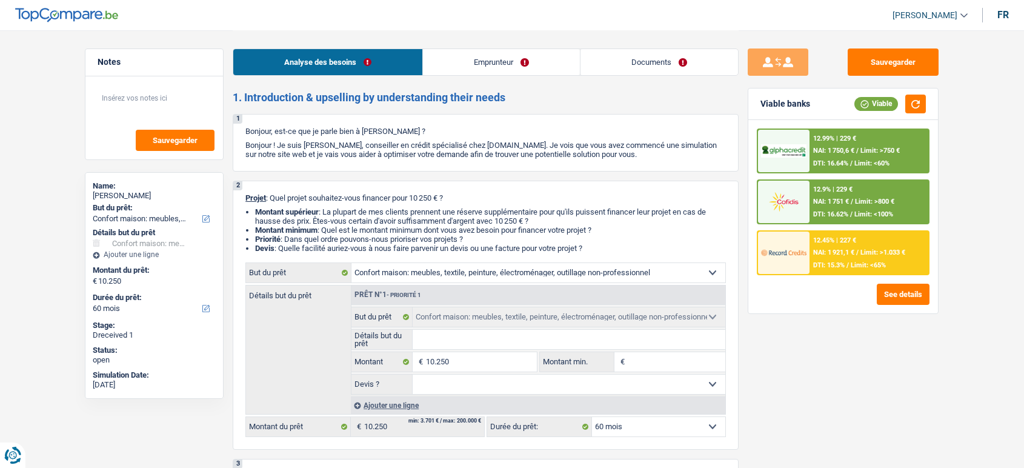
select select "household"
select select "60"
click at [637, 59] on link "Documents" at bounding box center [659, 62] width 158 height 26
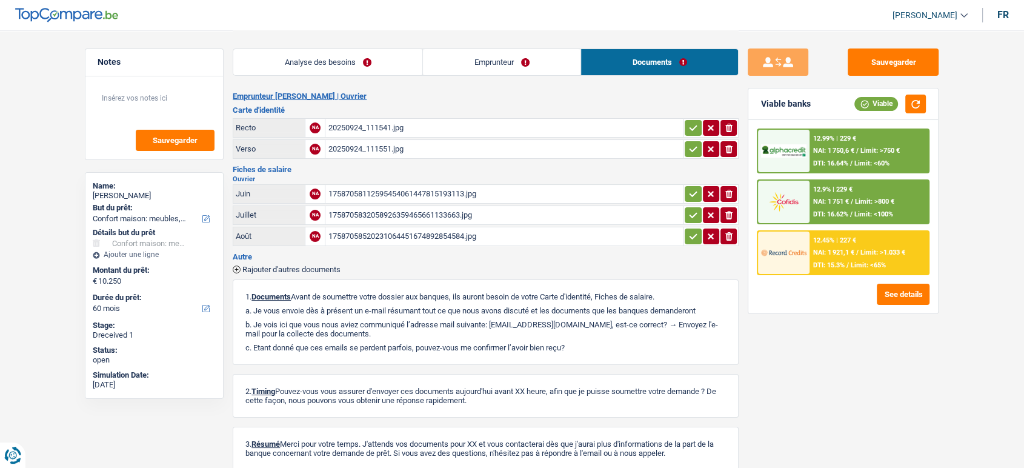
click at [527, 129] on div "20250924_111541.jpg" at bounding box center [504, 128] width 353 height 18
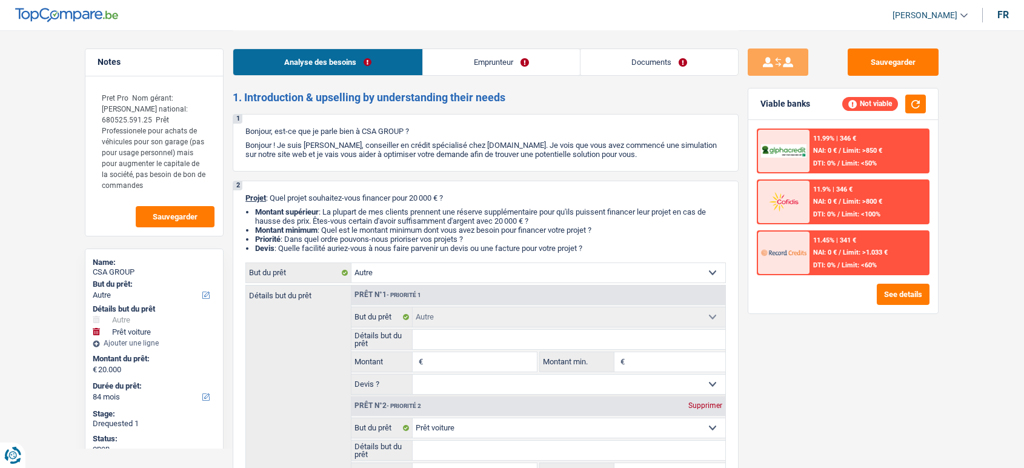
select select "other"
select select "car"
select select "84"
select select "other"
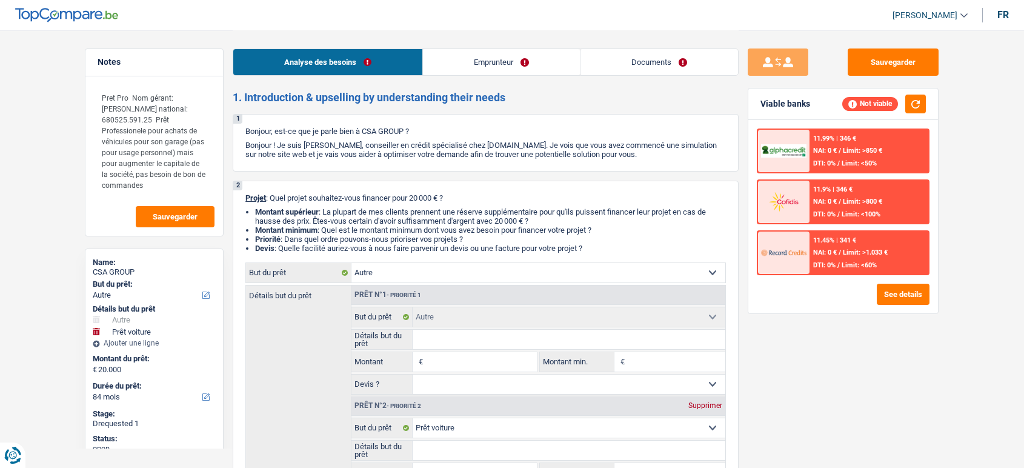
select select "other"
select select "car"
select select "84"
select select "independent"
select select "netSalary"
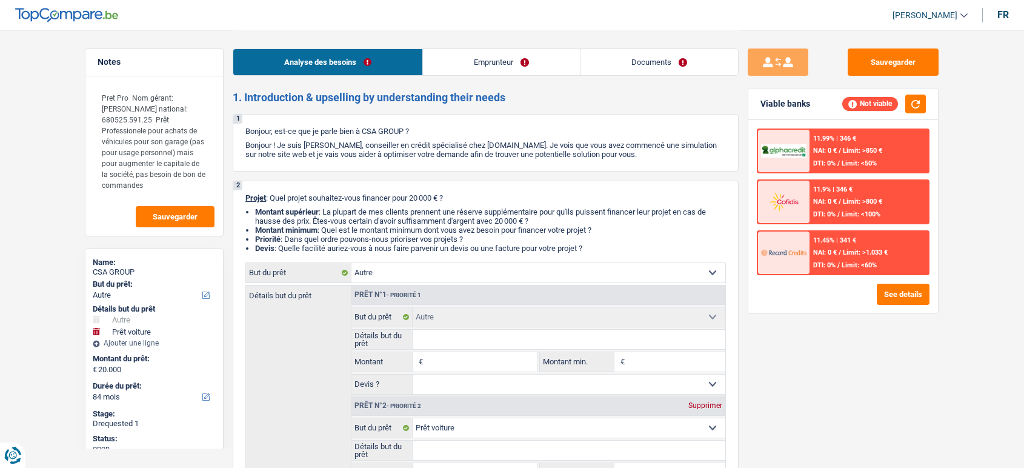
select select "other"
select select "car"
select select "84"
drag, startPoint x: 0, startPoint y: 0, endPoint x: 670, endPoint y: 62, distance: 672.4
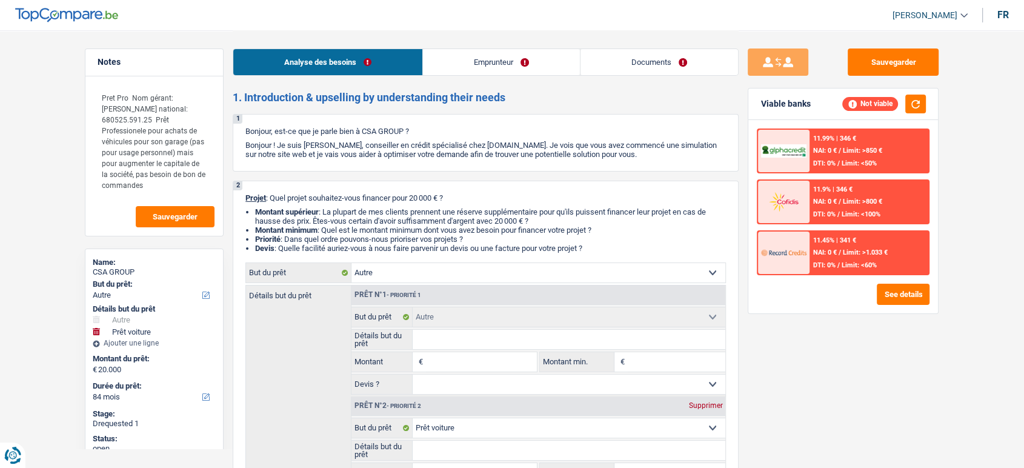
click at [670, 62] on link "Documents" at bounding box center [659, 62] width 158 height 26
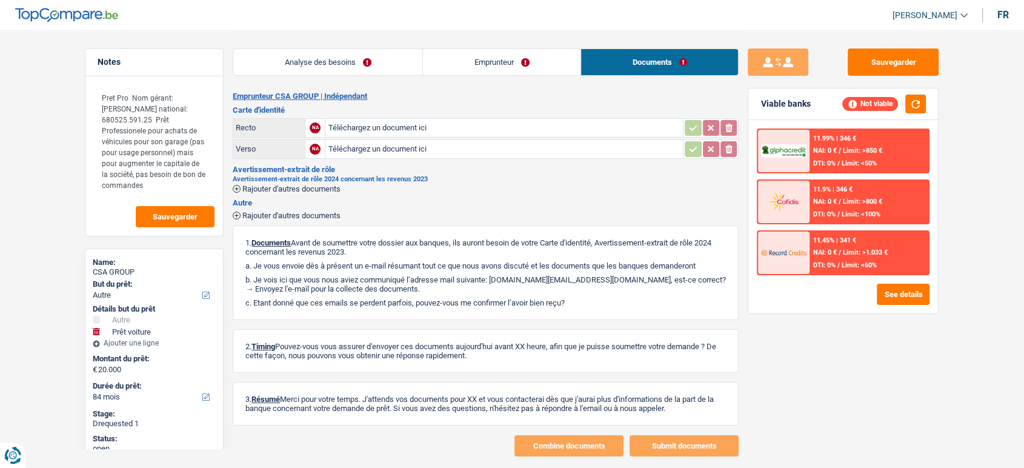
click at [538, 125] on input "Téléchargez un document ici" at bounding box center [504, 128] width 353 height 18
type input "C:\fakepath\BELGIQUE.pdf"
click at [296, 211] on span "Rajouter d'autres documents" at bounding box center [291, 215] width 98 height 8
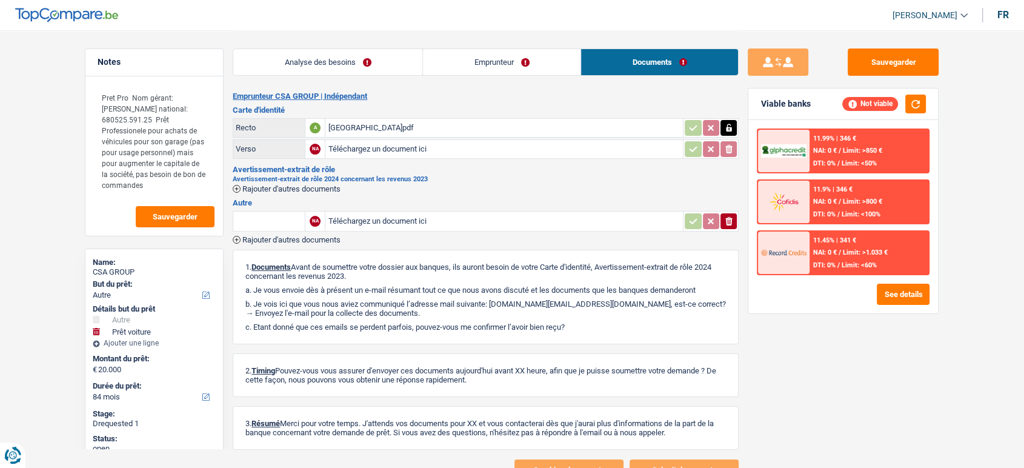
click at [289, 241] on span "Rajouter d'autres documents" at bounding box center [291, 240] width 98 height 8
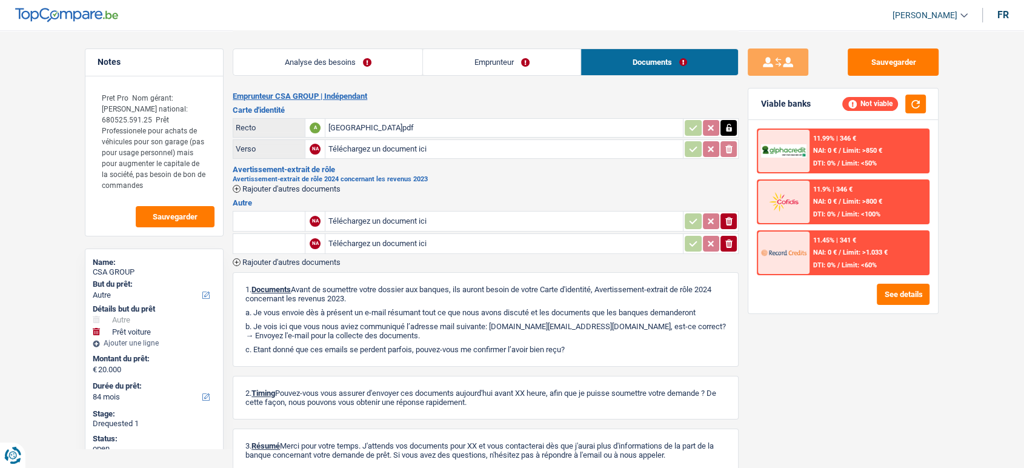
click at [287, 258] on span "Rajouter d'autres documents" at bounding box center [291, 262] width 98 height 8
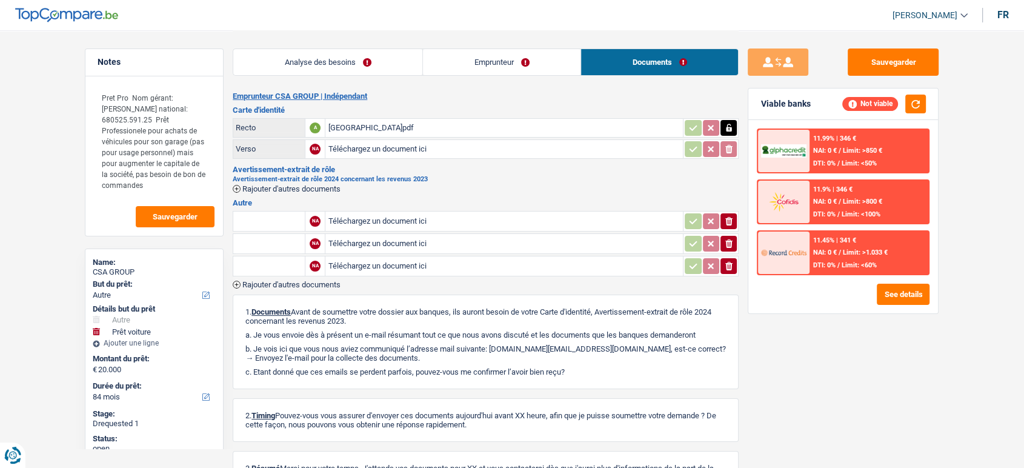
click at [287, 285] on span "Rajouter d'autres documents" at bounding box center [291, 285] width 98 height 8
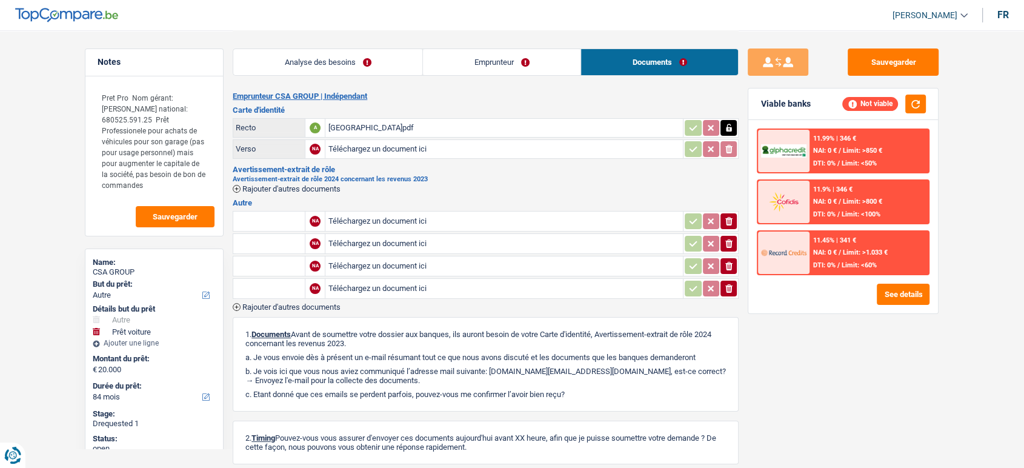
click at [307, 202] on h3 "Autre" at bounding box center [486, 203] width 506 height 8
click at [296, 185] on span "Rajouter d'autres documents" at bounding box center [291, 189] width 98 height 8
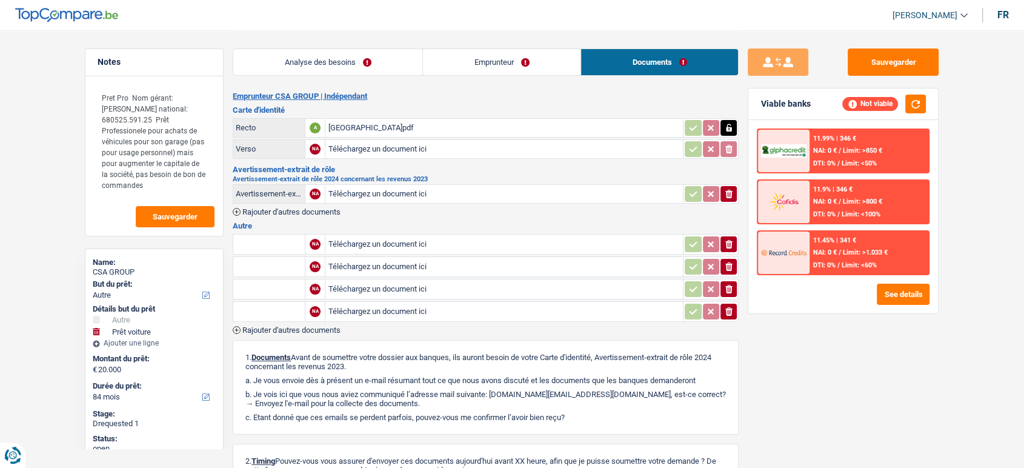
click at [342, 196] on input "Téléchargez un document ici" at bounding box center [504, 194] width 353 height 18
type input "C:\fakepath\ubo 2025.pdf"
click at [453, 246] on input "Téléchargez un document ici" at bounding box center [504, 244] width 353 height 18
type input "C:\fakepath\Bilan interne 2024.pdf"
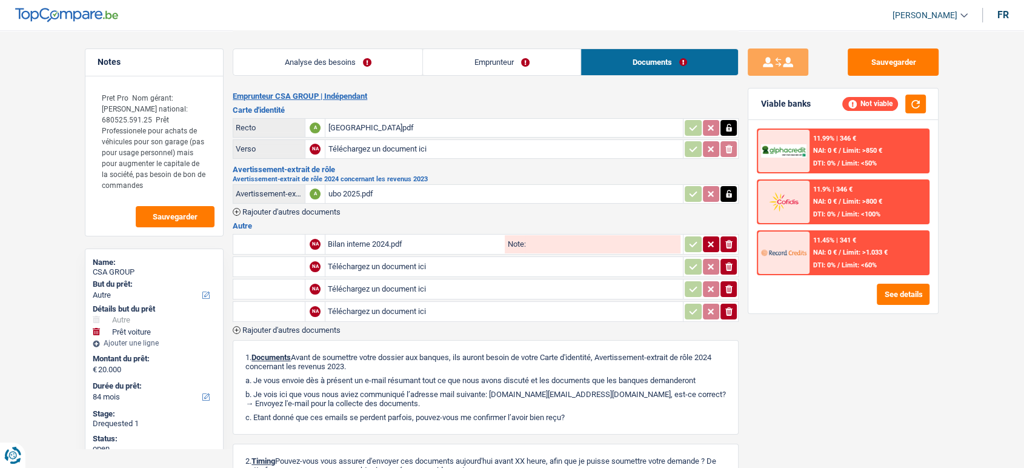
click at [254, 241] on input "text" at bounding box center [269, 243] width 67 height 19
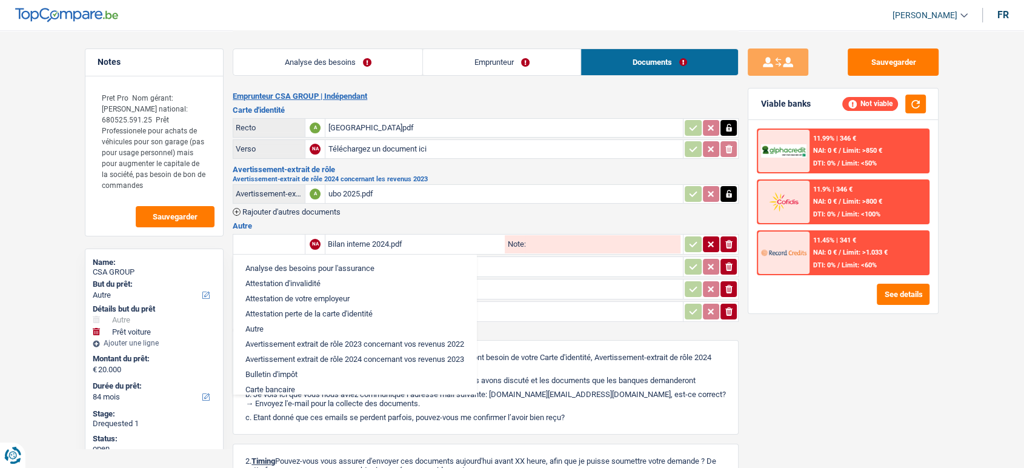
click at [258, 327] on li "Autre" at bounding box center [354, 328] width 231 height 15
type input "Autre"
click at [258, 327] on span "Rajouter d'autres documents" at bounding box center [291, 330] width 98 height 8
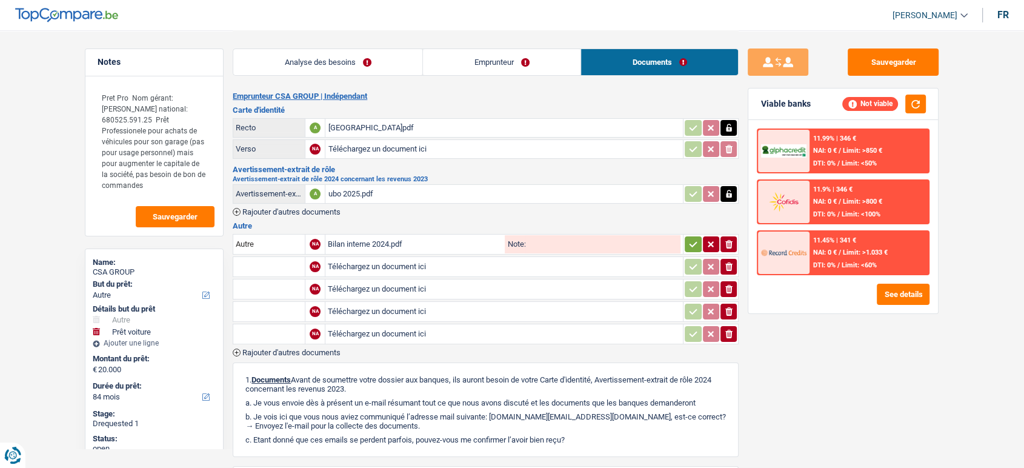
click at [728, 268] on icon "button" at bounding box center [728, 266] width 7 height 8
click at [357, 268] on input "Téléchargez un document ici" at bounding box center [504, 267] width 353 height 18
type input "C:\fakepath\pièce jointe 1.pdf"
click at [271, 267] on input "text" at bounding box center [269, 266] width 67 height 19
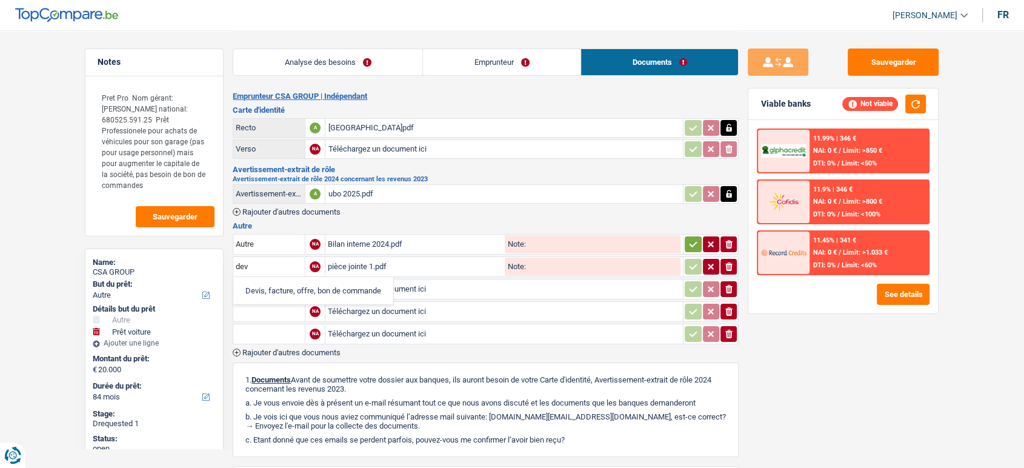
click at [271, 290] on li "Devis, facture, offre, bon de commande" at bounding box center [313, 290] width 148 height 15
type input "Devis, facture, offre, bon de commande"
click at [733, 288] on button "ionicons-v5-e" at bounding box center [728, 289] width 16 height 16
click at [731, 328] on icon "ionicons-v5-e" at bounding box center [729, 334] width 10 height 12
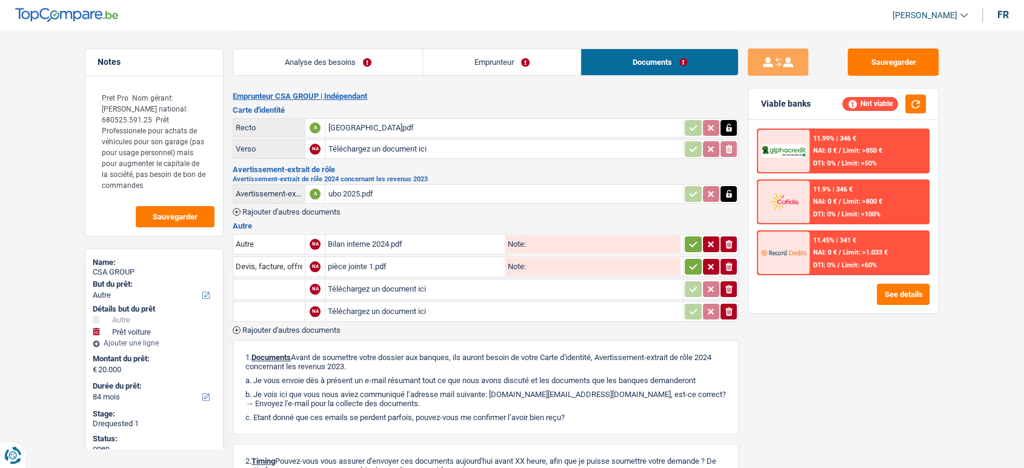
click at [728, 307] on icon "ionicons-v5-e" at bounding box center [729, 311] width 10 height 12
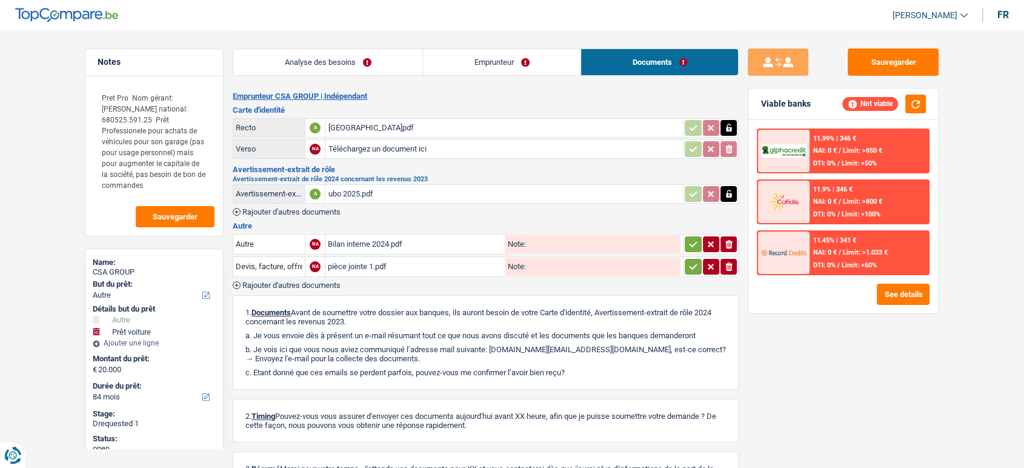
click at [911, 47] on div "Sauvegarder Viable banks Not viable 11.99% | 346 € NAI: 0 € / Limit: >850 € DTI…" at bounding box center [844, 278] width 210 height 496
click at [906, 60] on button "Sauvegarder" at bounding box center [893, 61] width 91 height 27
click at [899, 50] on button "Sauvegarder" at bounding box center [893, 61] width 91 height 27
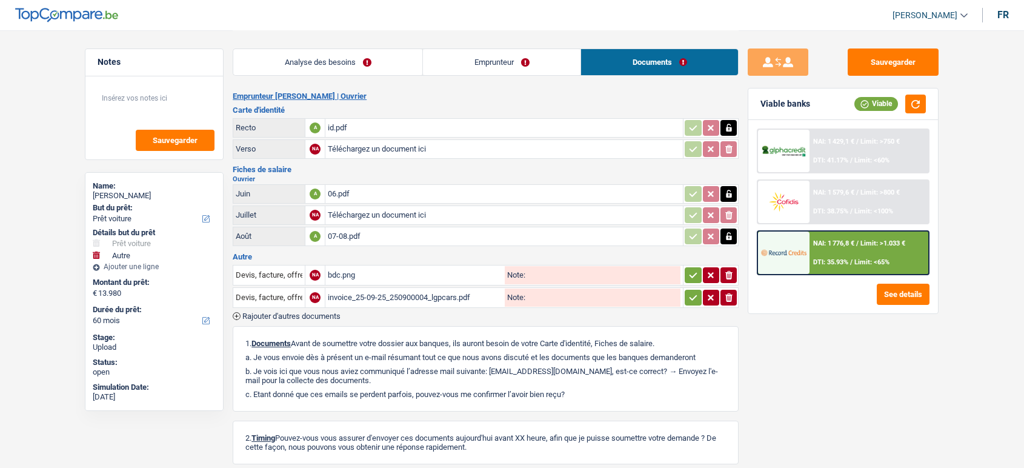
select select "car"
select select "other"
select select "60"
click at [448, 298] on div "invoice_25-09-25_250900004_lgpcars.pdf" at bounding box center [415, 297] width 175 height 18
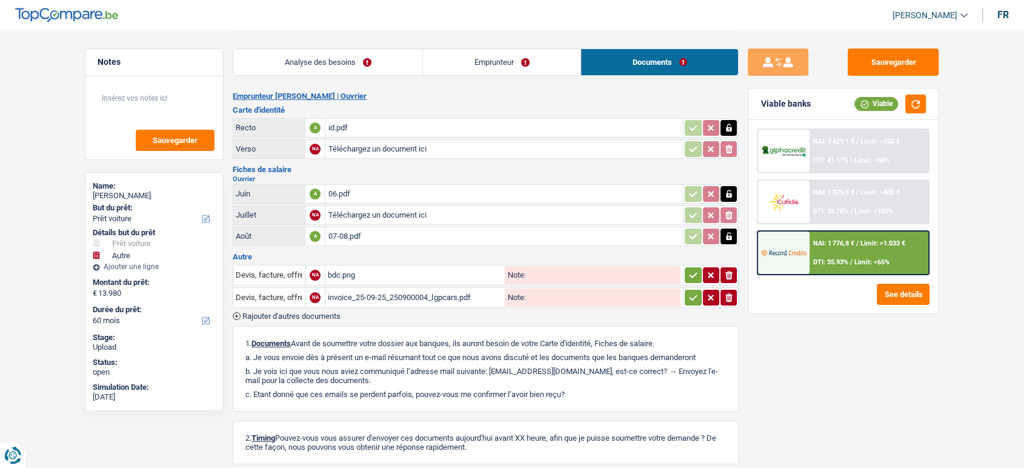
click at [334, 312] on span "Rajouter d'autres documents" at bounding box center [291, 316] width 98 height 8
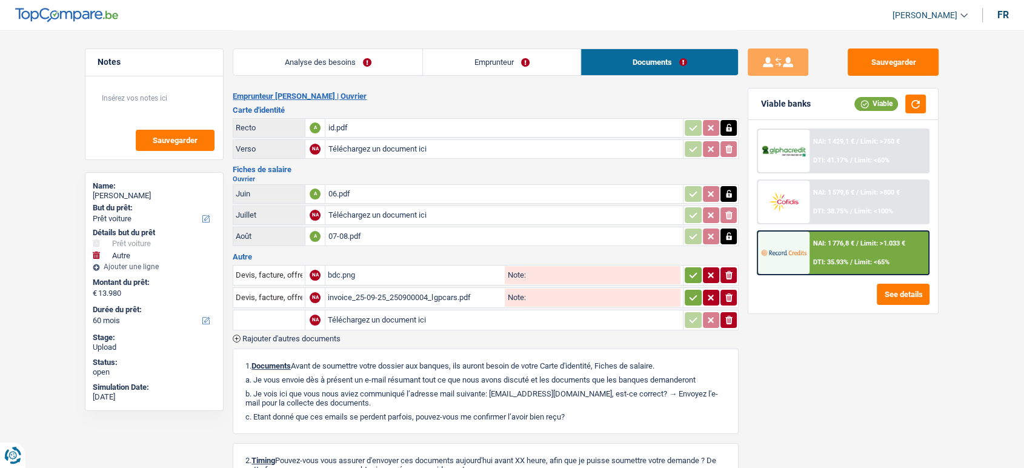
click at [285, 313] on input "text" at bounding box center [269, 319] width 67 height 19
click at [285, 345] on li "Devis, facture, offre, bon de commande" at bounding box center [313, 343] width 148 height 15
type input "Devis, facture, offre, bon de commande"
click at [416, 317] on input "Téléchargez un document ici" at bounding box center [504, 320] width 353 height 18
type input "C:\fakepath\pièce jointe 1 (1).pdf"
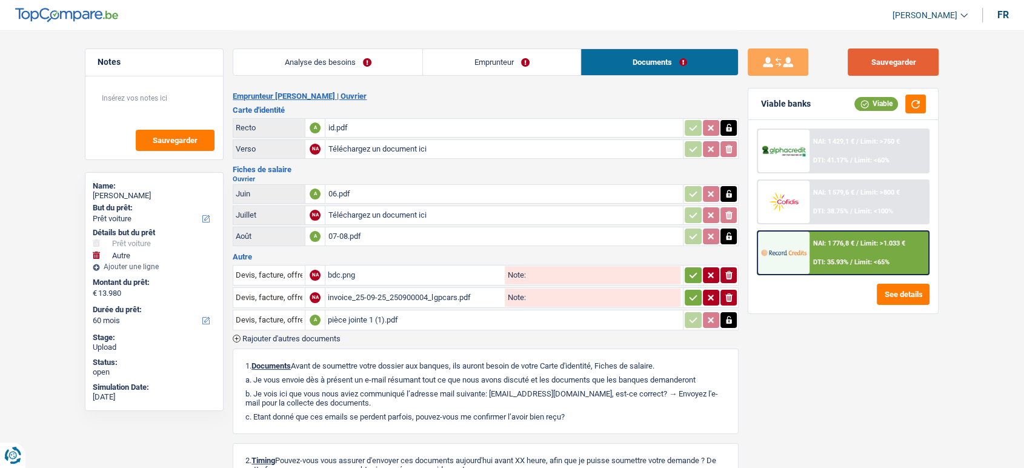
click at [887, 61] on button "Sauvegarder" at bounding box center [893, 61] width 91 height 27
click at [434, 317] on div "pièce jointe 1 (1).pdf" at bounding box center [504, 320] width 353 height 18
click at [903, 67] on button "Sauvegarder" at bounding box center [893, 61] width 91 height 27
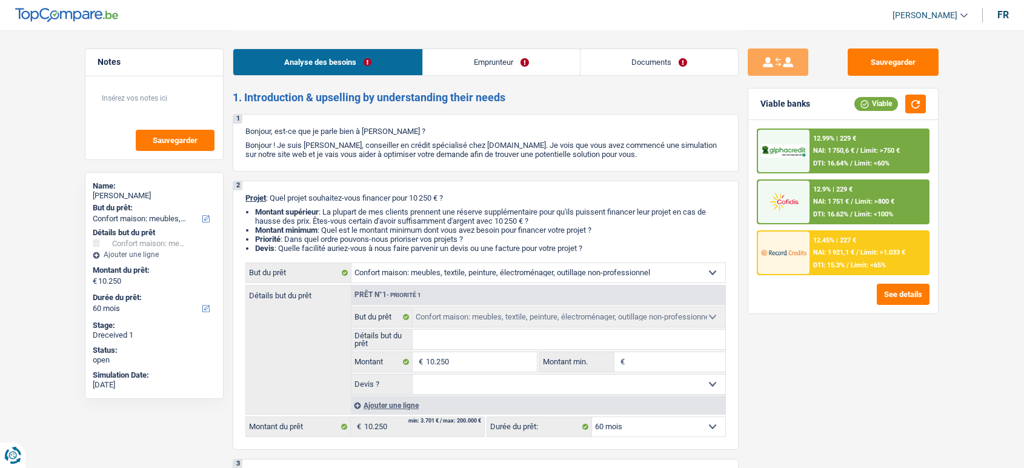
select select "household"
select select "60"
click at [660, 64] on link "Documents" at bounding box center [659, 62] width 158 height 26
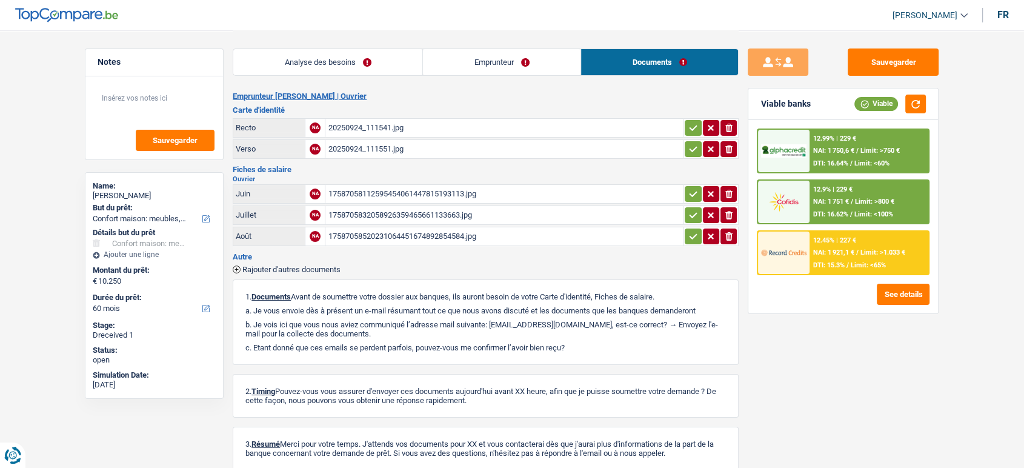
click at [728, 125] on icon "button" at bounding box center [728, 128] width 7 height 8
click at [732, 151] on icon "ionicons-v5-e" at bounding box center [729, 149] width 10 height 12
click at [599, 124] on input "Téléchargez un document ici" at bounding box center [504, 128] width 353 height 18
type input "C:\fakepath\1000002069.jpg"
click at [413, 150] on input "Téléchargez un document ici" at bounding box center [504, 149] width 353 height 18
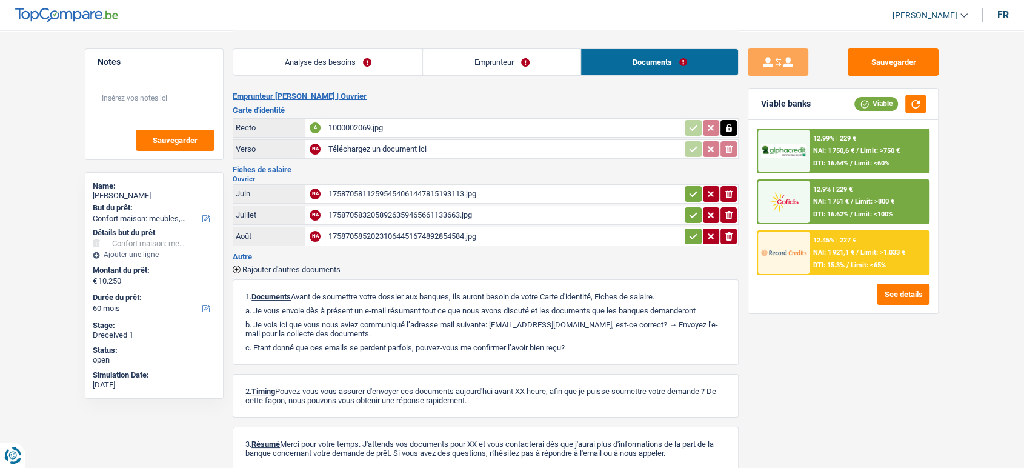
type input "C:\fakepath\1000002072.jpg"
click at [879, 61] on button "Sauvegarder" at bounding box center [893, 61] width 91 height 27
click at [898, 56] on button "Sauvegarder" at bounding box center [893, 61] width 91 height 27
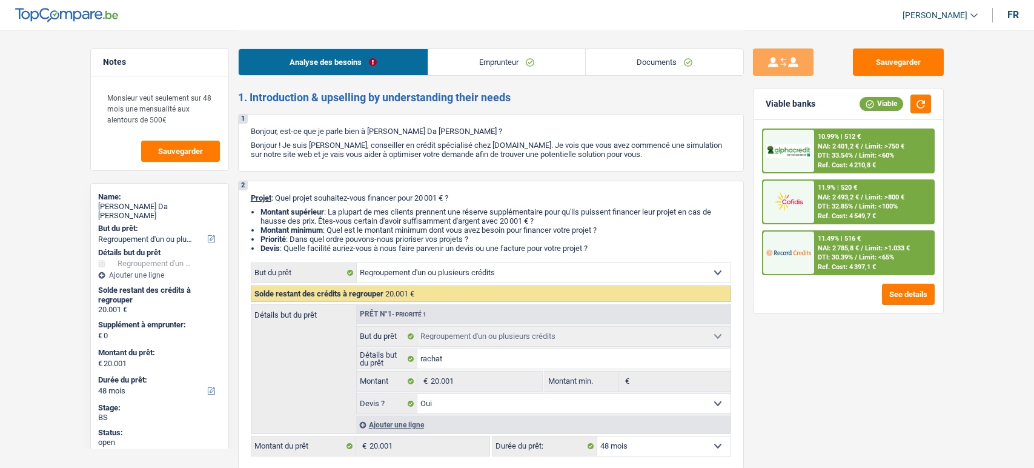
select select "refinancing"
select select "48"
select select "refinancing"
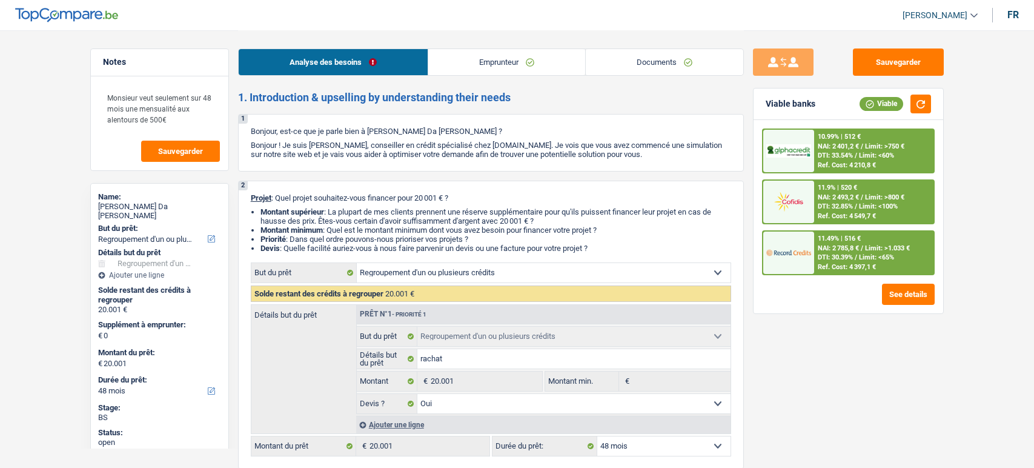
select select "yes"
select select "48"
select select "worker"
select select "netSalary"
select select "mealVouchers"
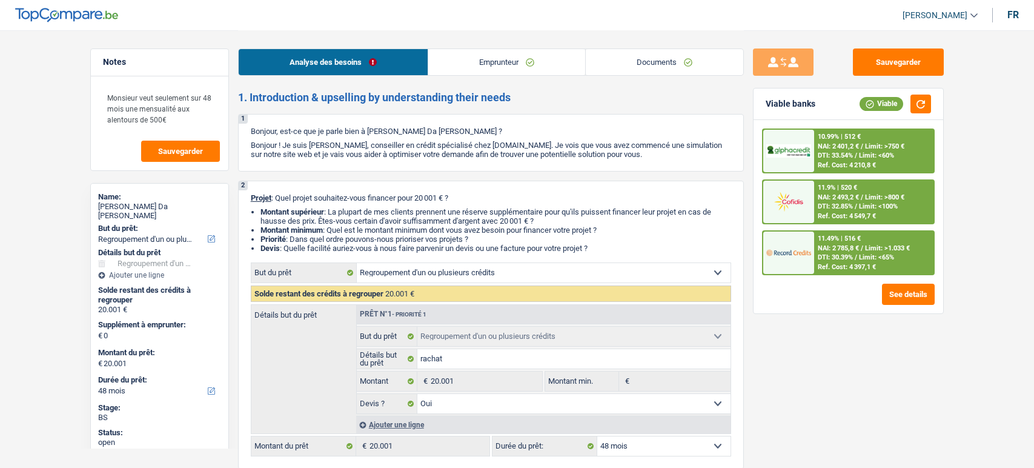
select select "rents"
select select "carLoan"
select select "84"
select select "personalLoan"
select select "homeFurnishingOrRelocation"
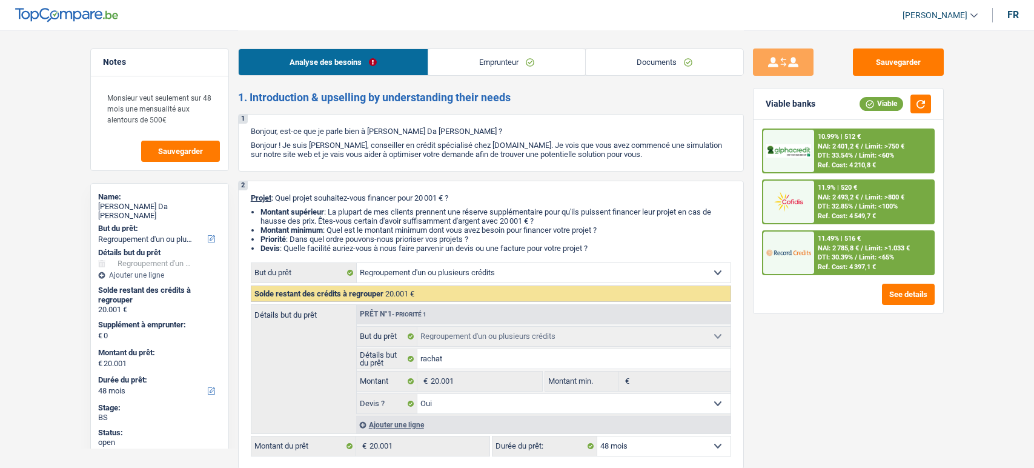
select select "48"
select select "personalLoan"
select select "homeFurnishingOrRelocation"
select select "48"
select select "cardOrCredit"
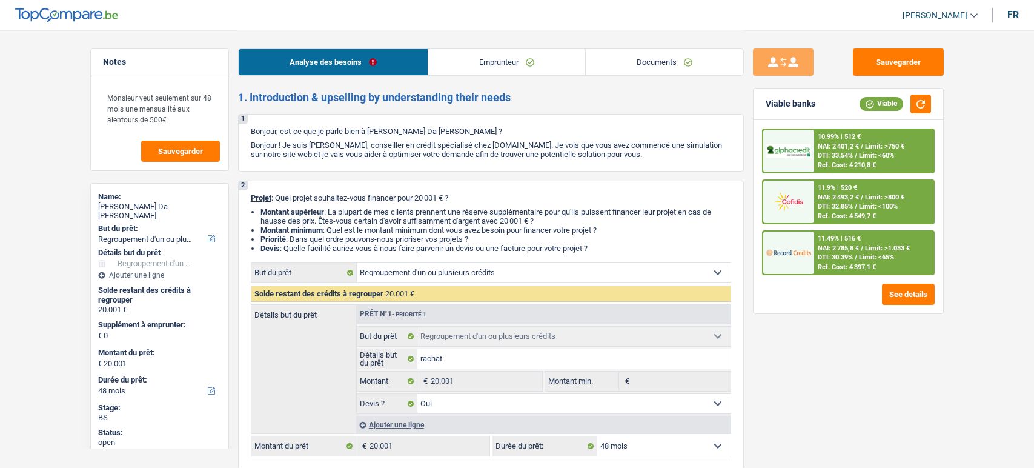
select select "refinancing"
select select "yes"
select select "48"
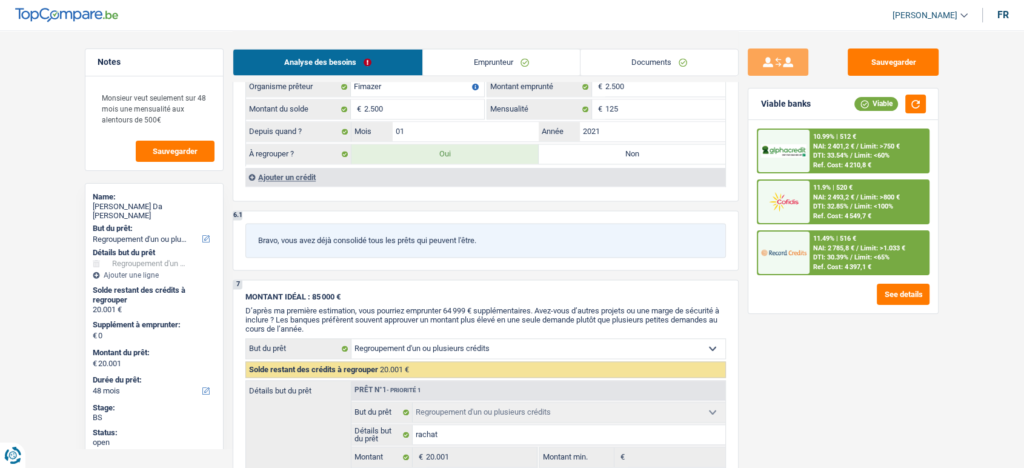
scroll to position [1706, 0]
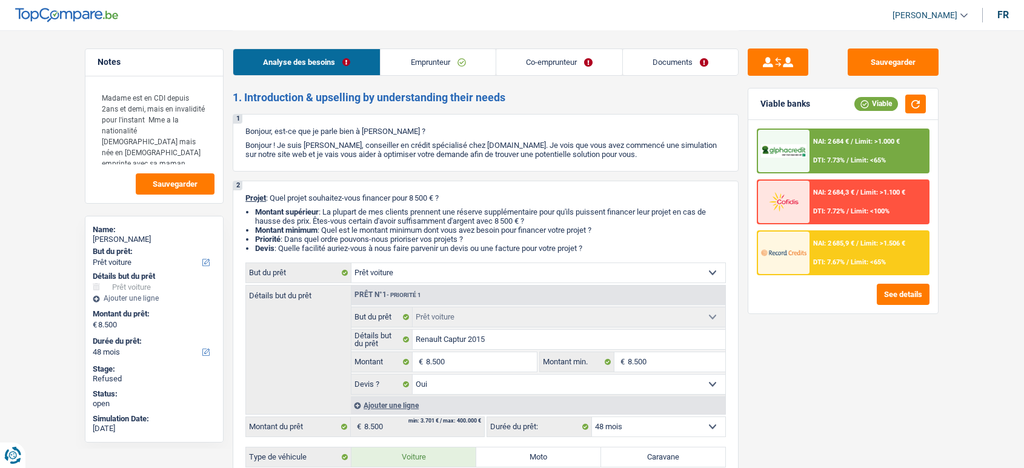
select select "car"
select select "48"
select select "car"
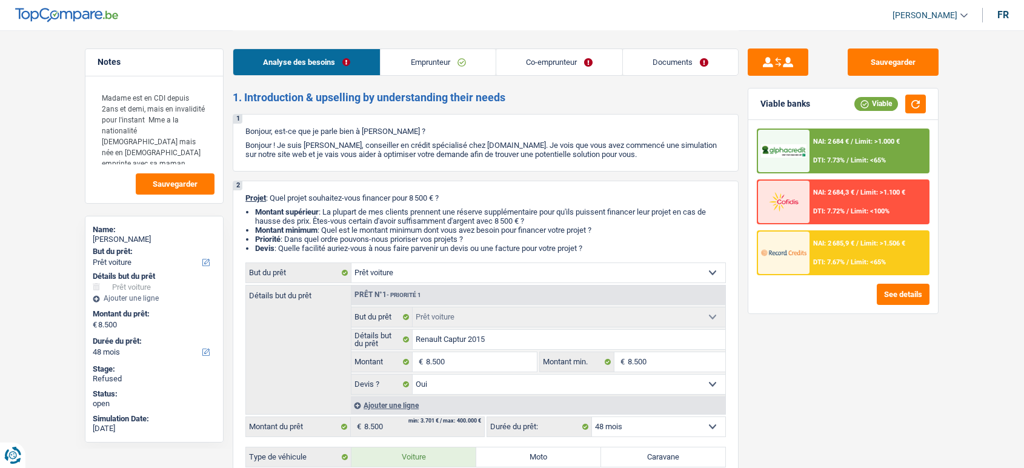
select select "yes"
select select "48"
select select "invalid"
select select "retired"
select select "disabilityPension"
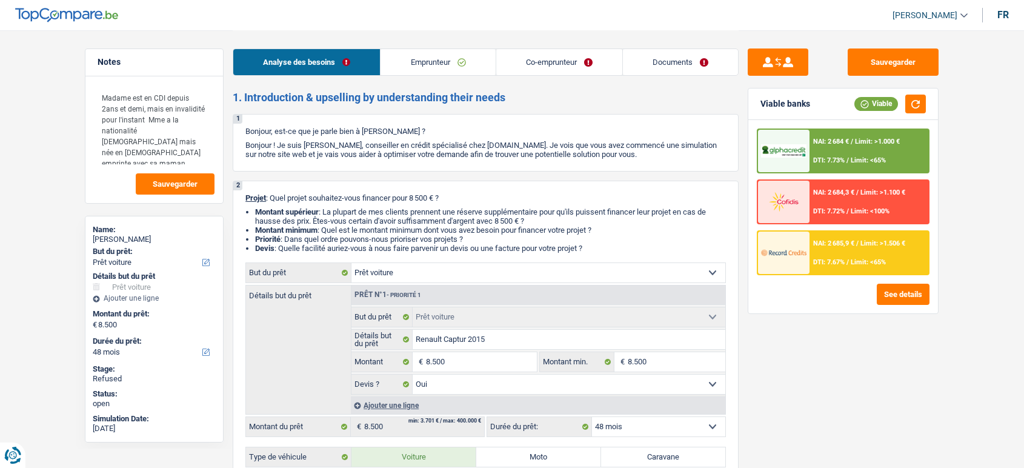
select select "pension"
select select "ownerWithoutMortgage"
select select "car"
select select "yes"
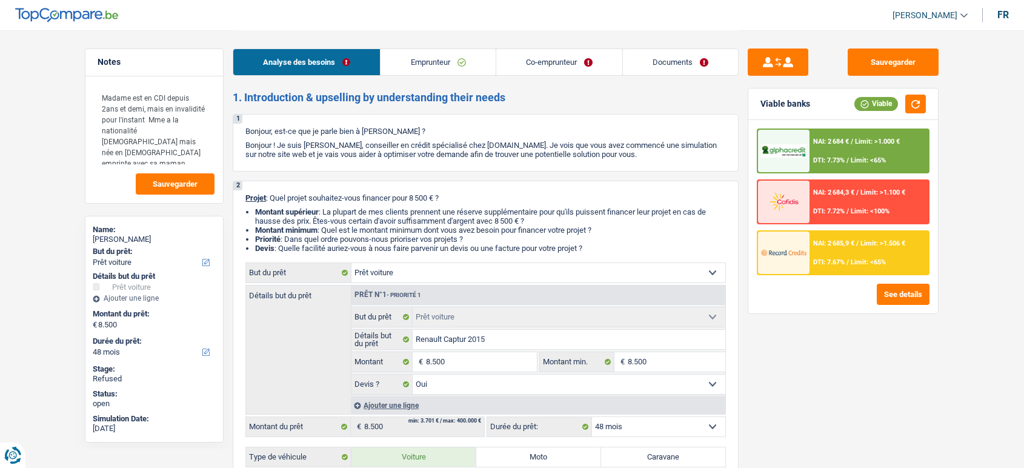
select select "48"
select select "32"
select select "widowed"
click at [659, 56] on link "Documents" at bounding box center [680, 62] width 115 height 26
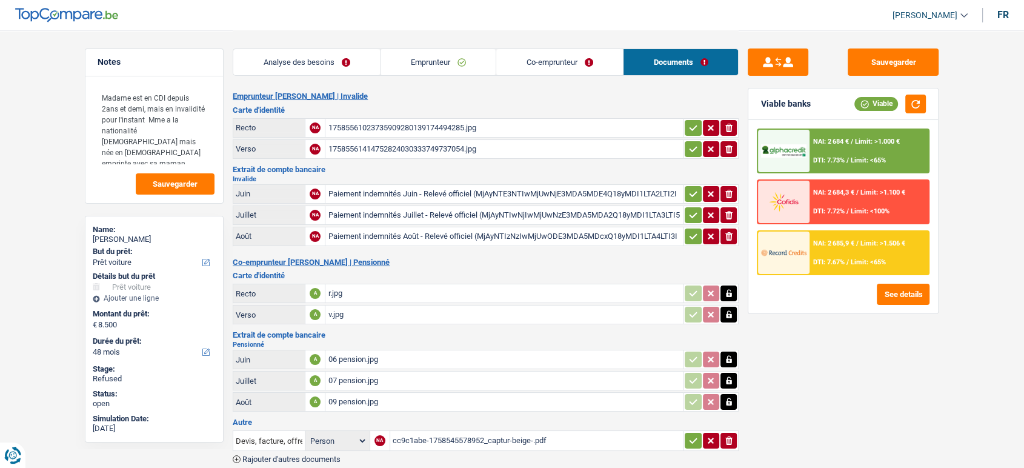
click at [554, 65] on link "Co-emprunteur" at bounding box center [559, 62] width 127 height 26
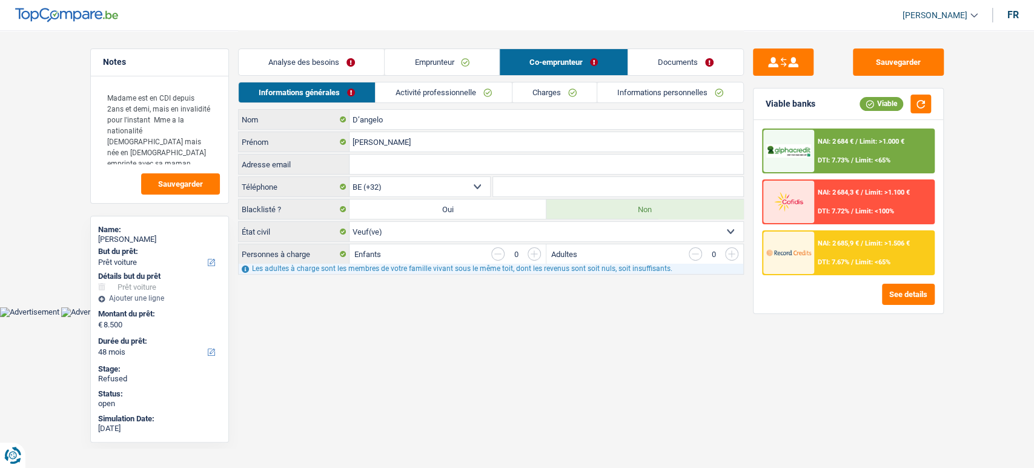
click at [657, 61] on link "Documents" at bounding box center [685, 62] width 115 height 26
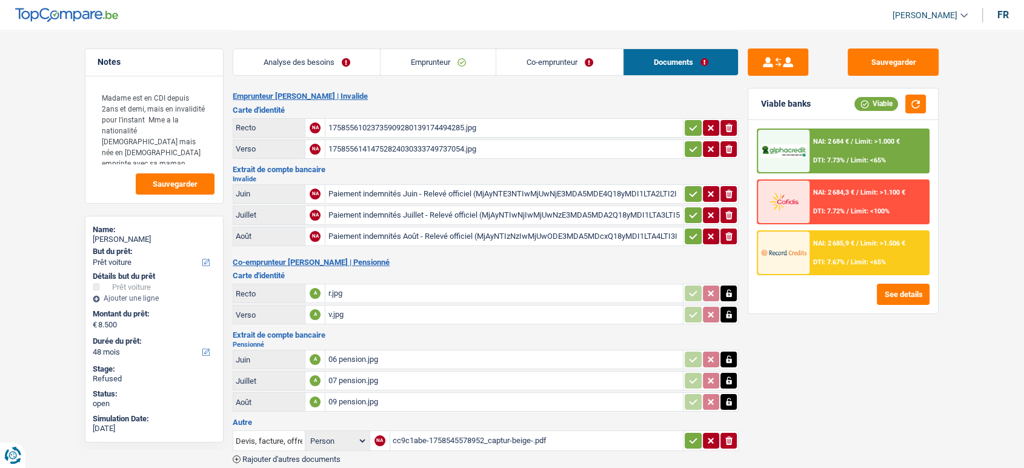
click at [444, 351] on div "06 pension.jpg" at bounding box center [504, 359] width 353 height 18
click at [594, 195] on div "Paiement indemnités Juin - Relevé officiel (MjAyNTE3NTIwMjUwNjE3MDA5MDE4Q18yMDI…" at bounding box center [504, 194] width 353 height 18
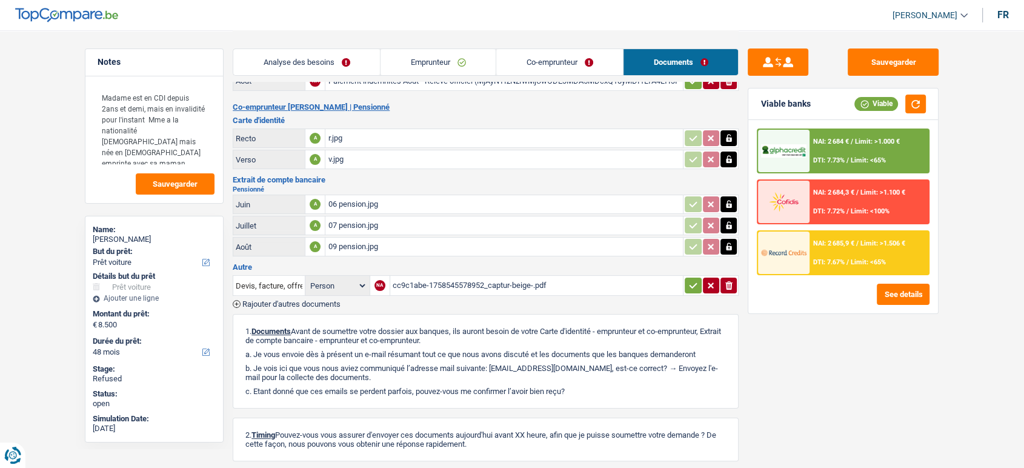
scroll to position [156, 0]
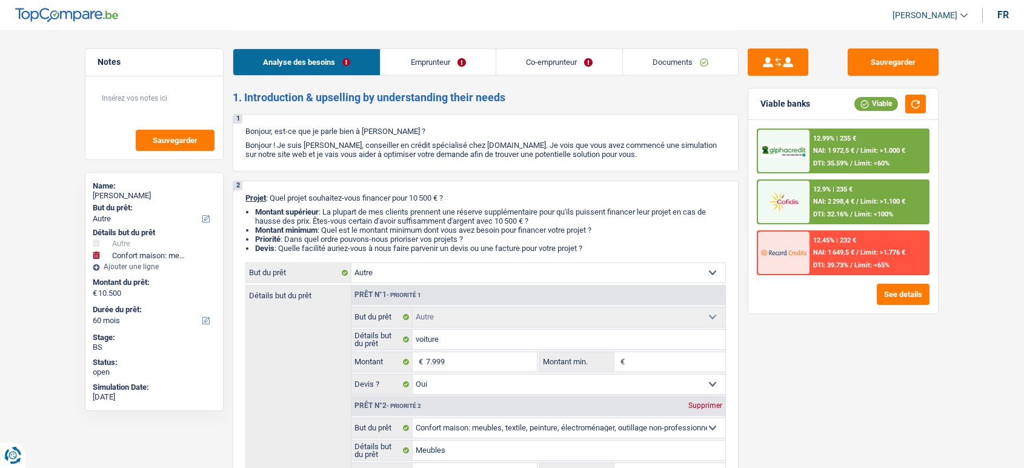
select select "other"
select select "household"
select select "60"
drag, startPoint x: 0, startPoint y: 0, endPoint x: 669, endPoint y: 58, distance: 671.5
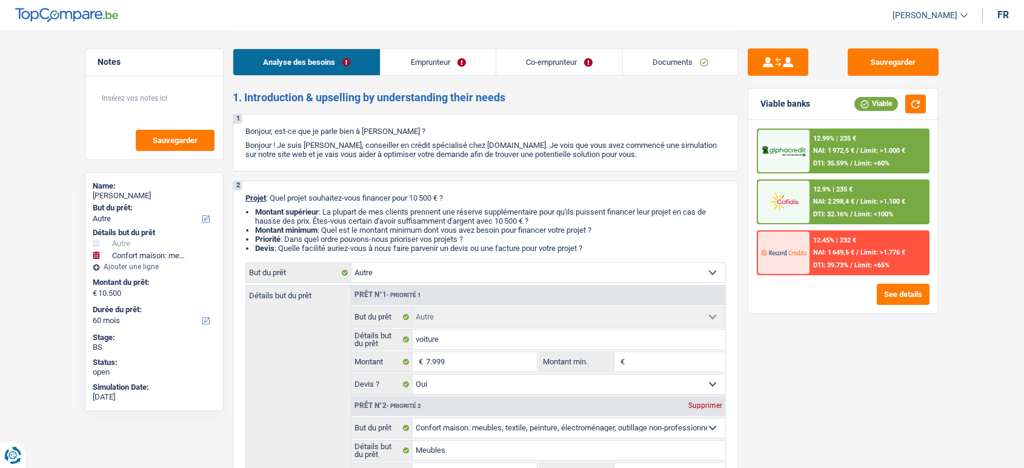
click at [669, 58] on link "Documents" at bounding box center [680, 62] width 115 height 26
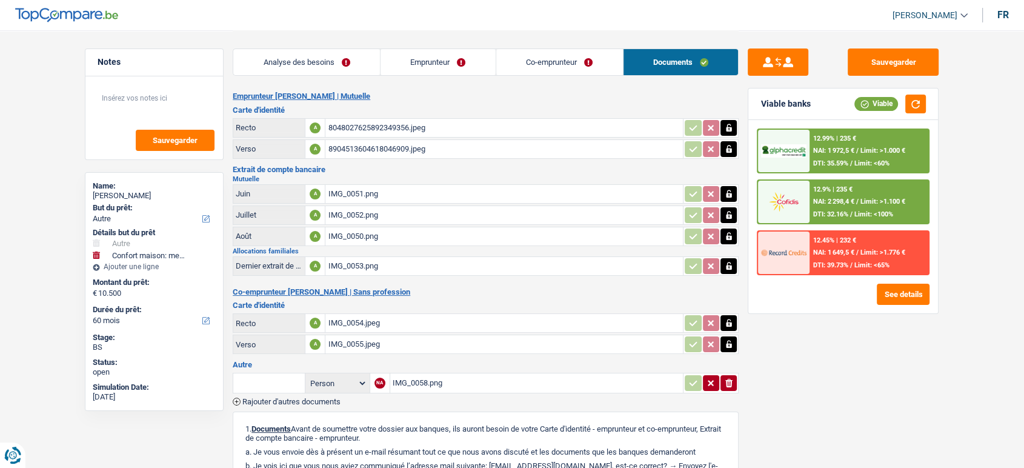
click at [545, 382] on div "IMG_0058.png" at bounding box center [537, 383] width 288 height 18
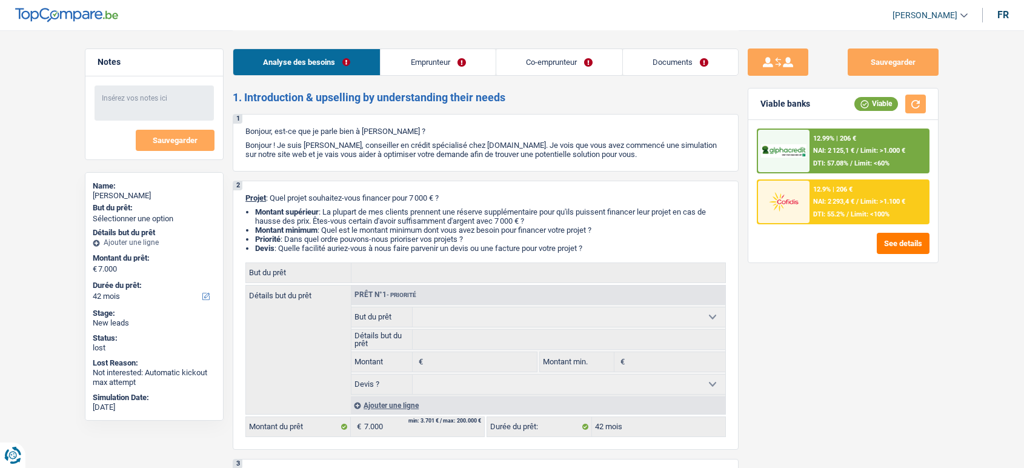
select select "42"
select select "publicEmployee"
select select "invalid"
select select "netSalary"
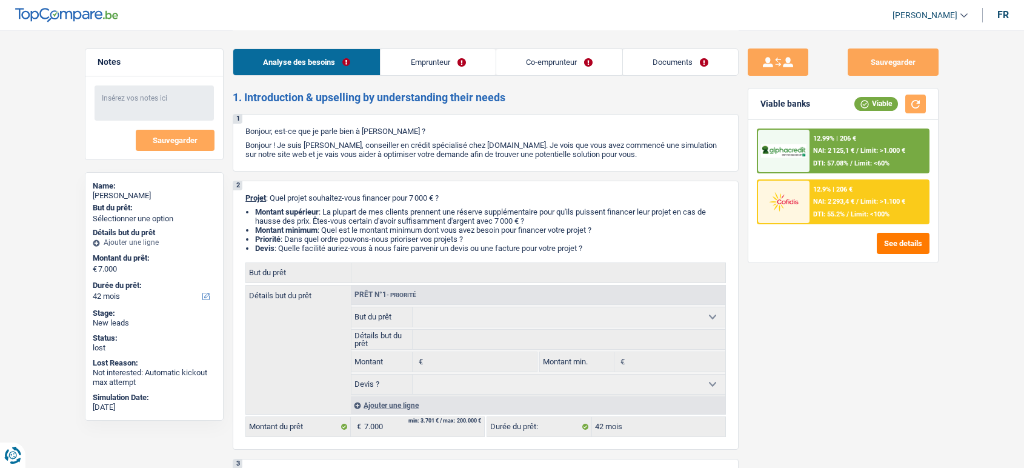
select select "mealVouchers"
select select "disabilityPension"
select select "ownerWithMortgage"
select select "mortgage"
select select "180"
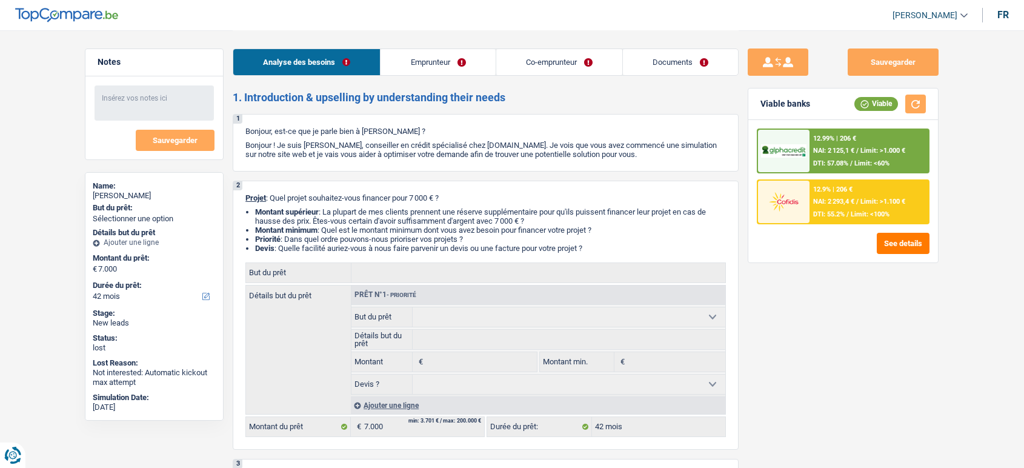
select select "42"
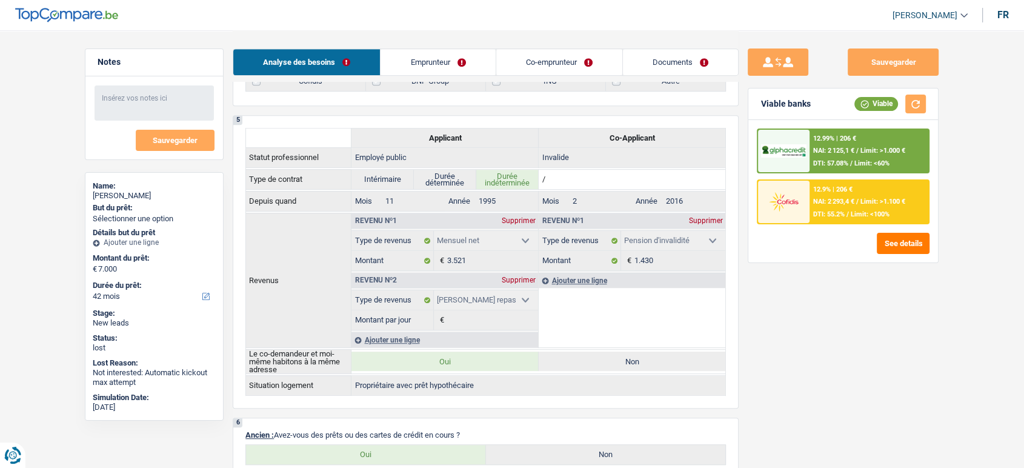
scroll to position [540, 0]
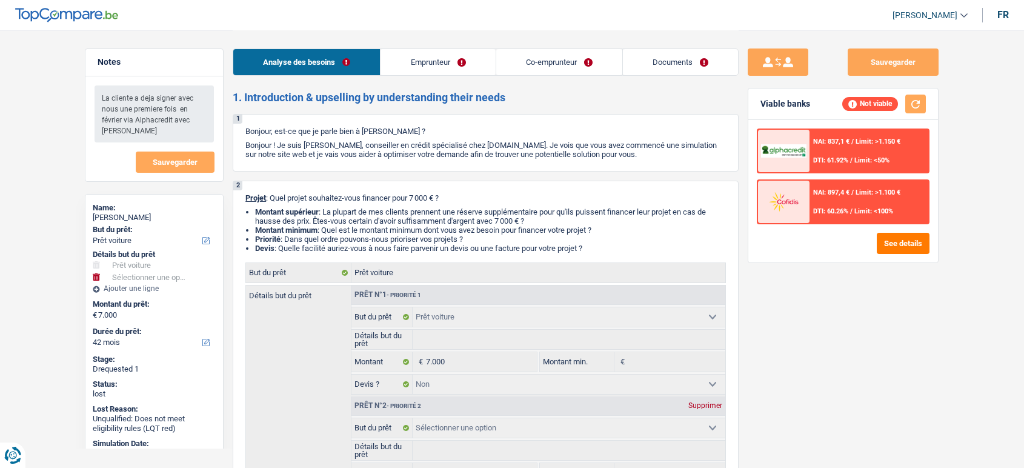
select select "car"
select select "42"
select select "car"
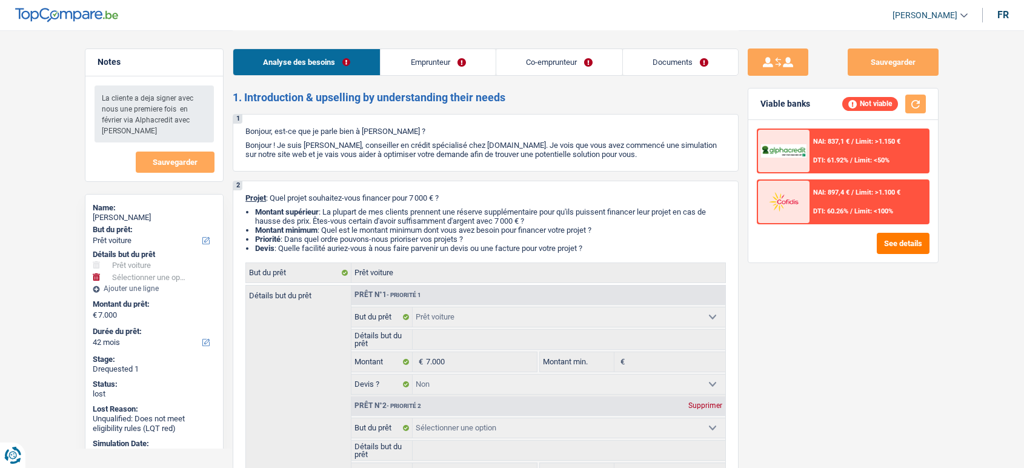
select select "false"
select select "42"
select select "liberal"
select select "netSalary"
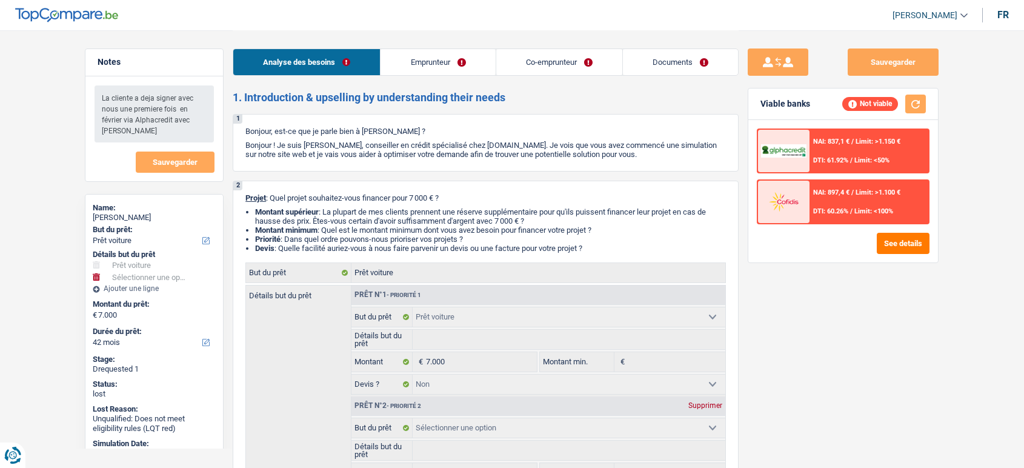
select select "familyAllowances"
select select "netSalary"
select select "rents"
select select "personalLoan"
select select "homeFurnishingOrRelocation"
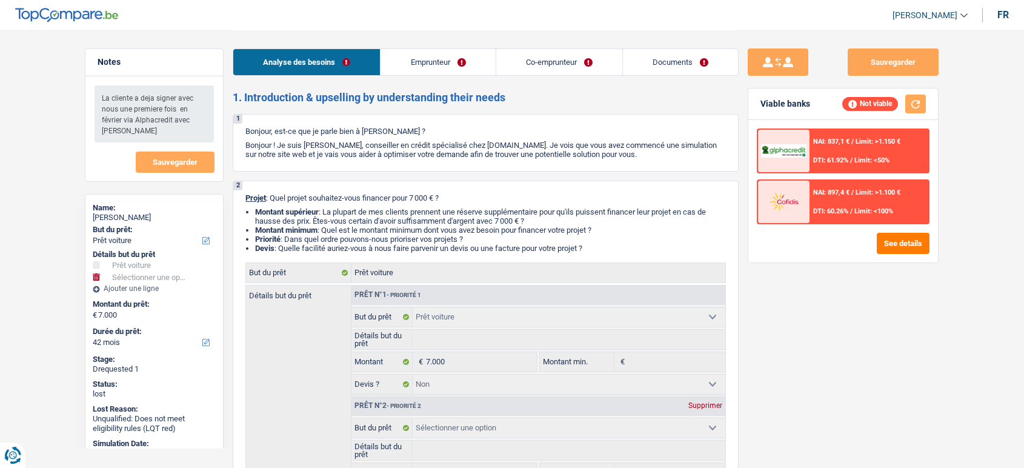
select select "48"
select select "car"
select select "false"
select select "42"
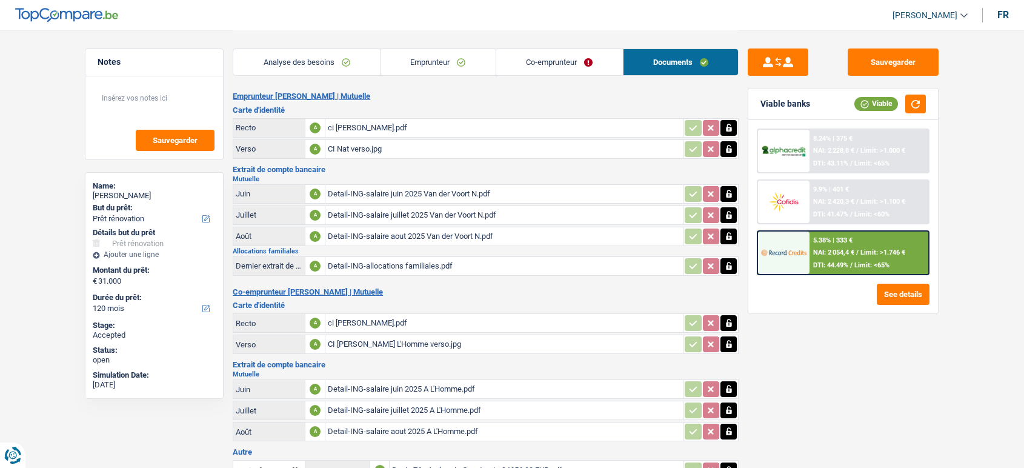
select select "renovation"
select select "120"
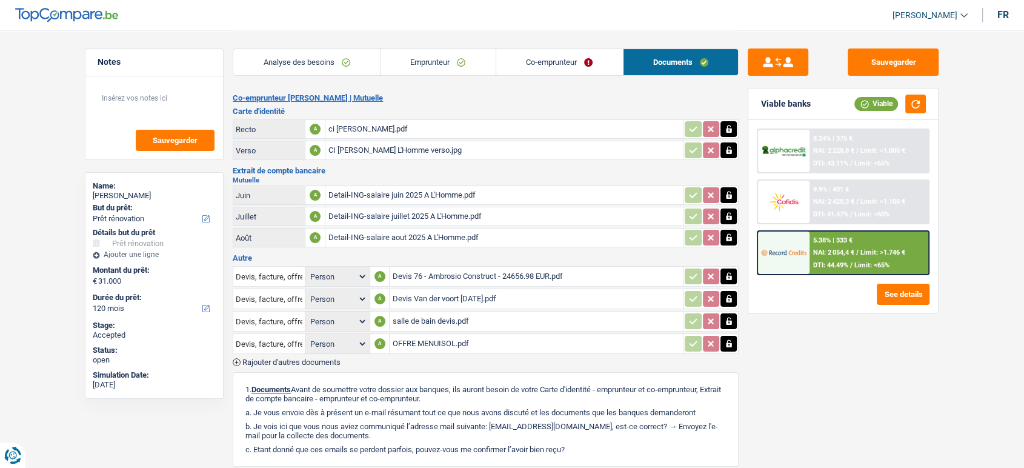
scroll to position [194, 0]
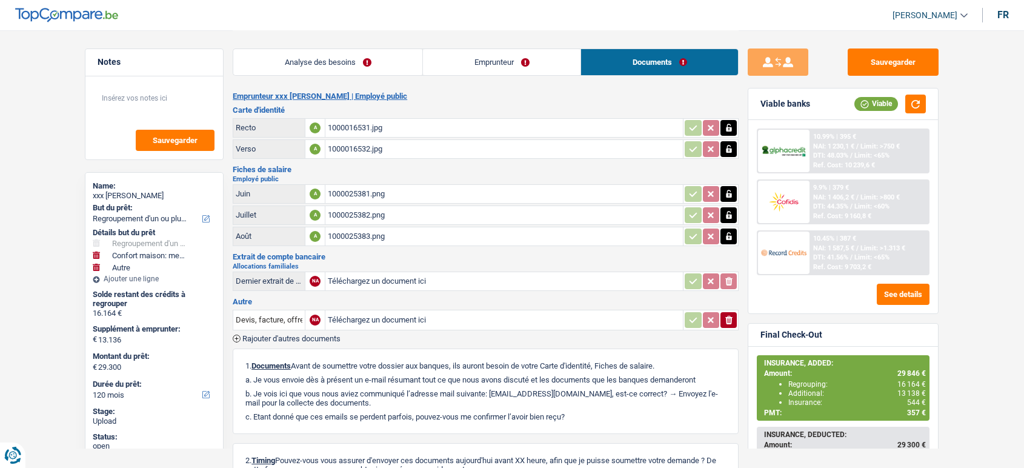
select select "refinancing"
select select "household"
select select "other"
select select "120"
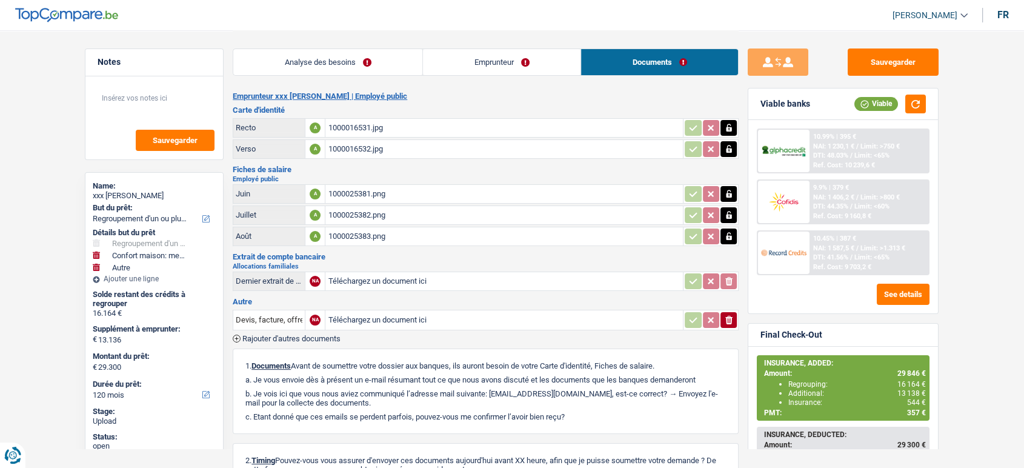
click at [325, 334] on span "Rajouter d'autres documents" at bounding box center [291, 338] width 98 height 8
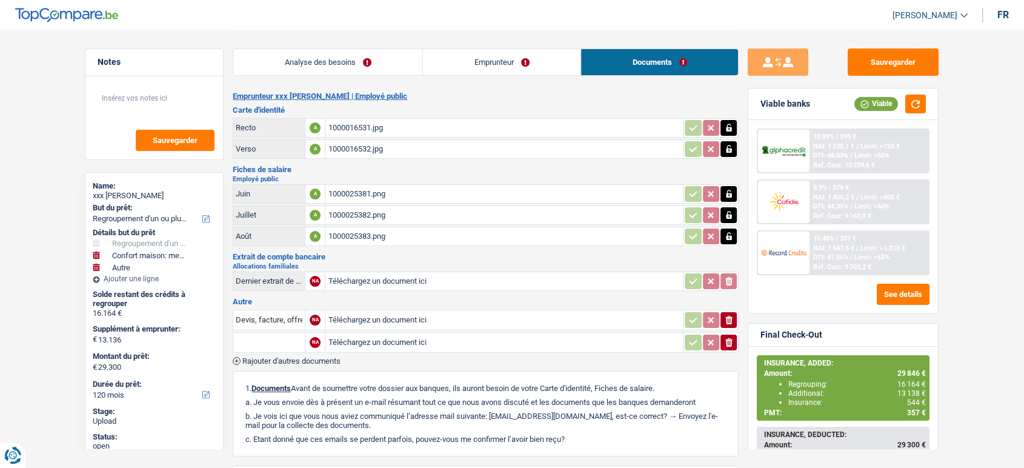
click at [271, 344] on input "text" at bounding box center [269, 342] width 67 height 19
click at [276, 363] on li "Autre" at bounding box center [301, 366] width 124 height 15
type input "Autre"
click at [416, 336] on input "Téléchargez un document ici" at bounding box center [416, 342] width 176 height 18
type input "C:\fakepath\Matondo(1) (1).pdf"
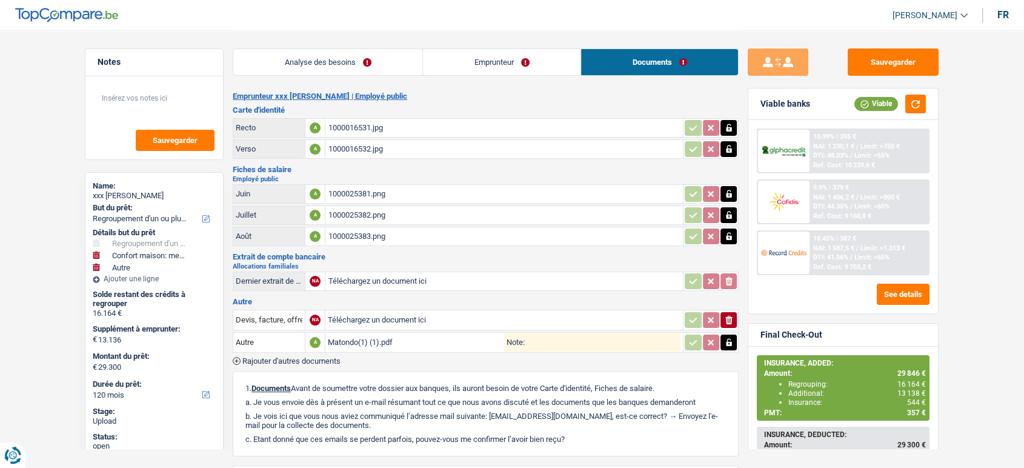
click at [543, 342] on input "Note:" at bounding box center [603, 342] width 156 height 18
type input "Demande de visite"
click at [888, 61] on button "Sauvegarder" at bounding box center [893, 61] width 91 height 27
click at [882, 65] on button "Sauvegarder" at bounding box center [893, 61] width 91 height 27
click at [442, 338] on div "Matondo(1) (1).pdf" at bounding box center [416, 342] width 176 height 18
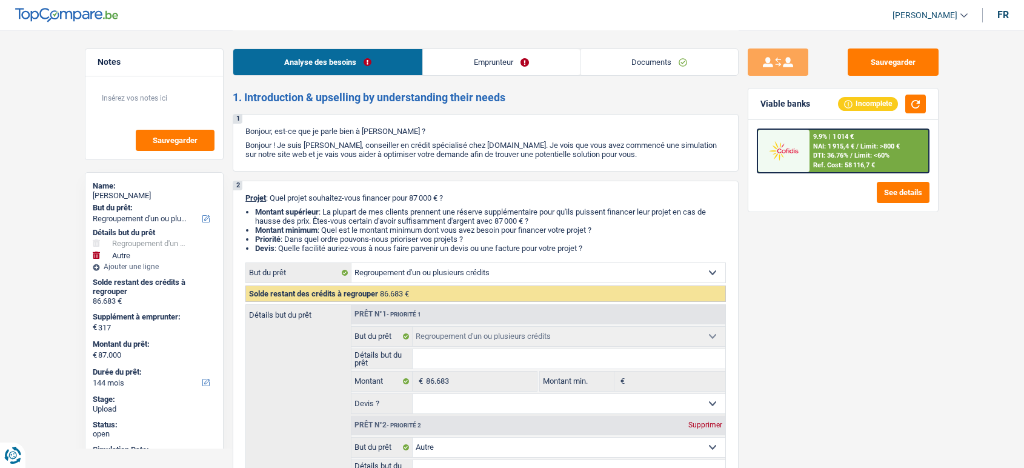
select select "refinancing"
select select "other"
select select "144"
click at [674, 62] on link "Documents" at bounding box center [659, 62] width 158 height 26
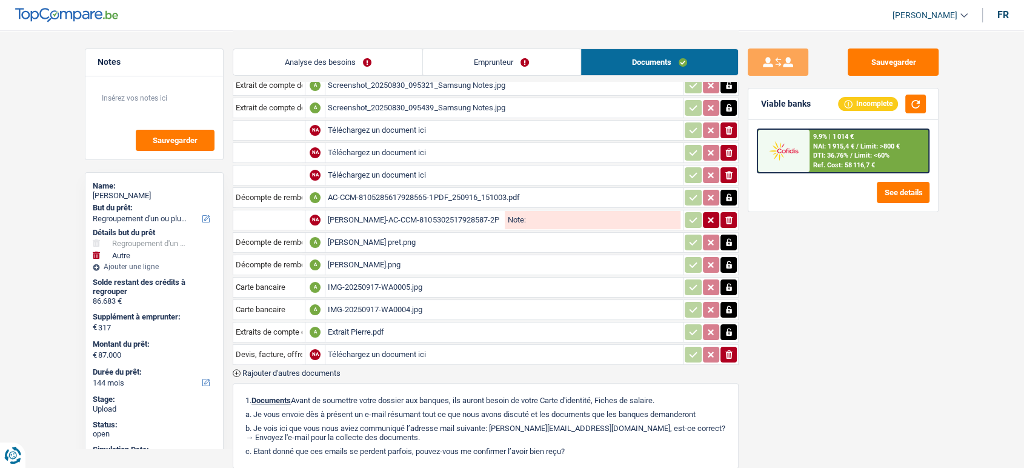
scroll to position [213, 0]
click at [475, 327] on div "Extrait Pierre.pdf" at bounding box center [504, 331] width 353 height 18
click at [548, 308] on div "IMG-20250917-WA0004.jpg" at bounding box center [504, 309] width 353 height 18
